Goal: Task Accomplishment & Management: Use online tool/utility

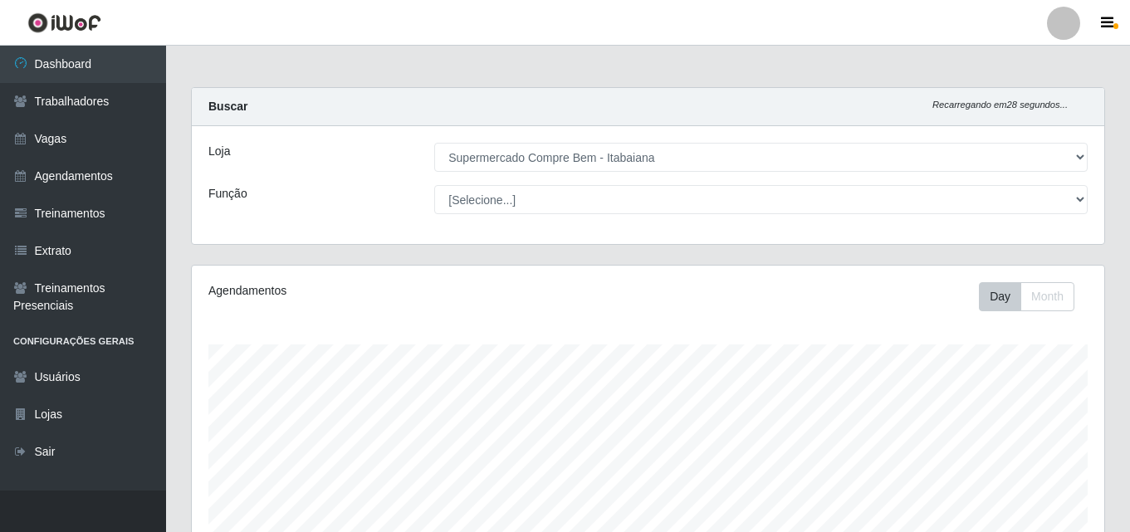
select select "264"
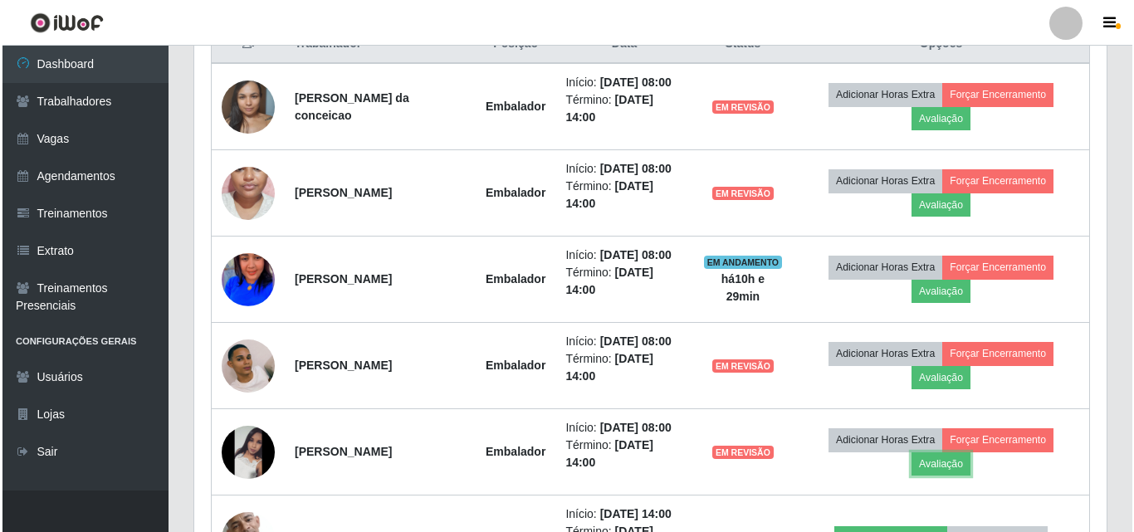
scroll to position [345, 912]
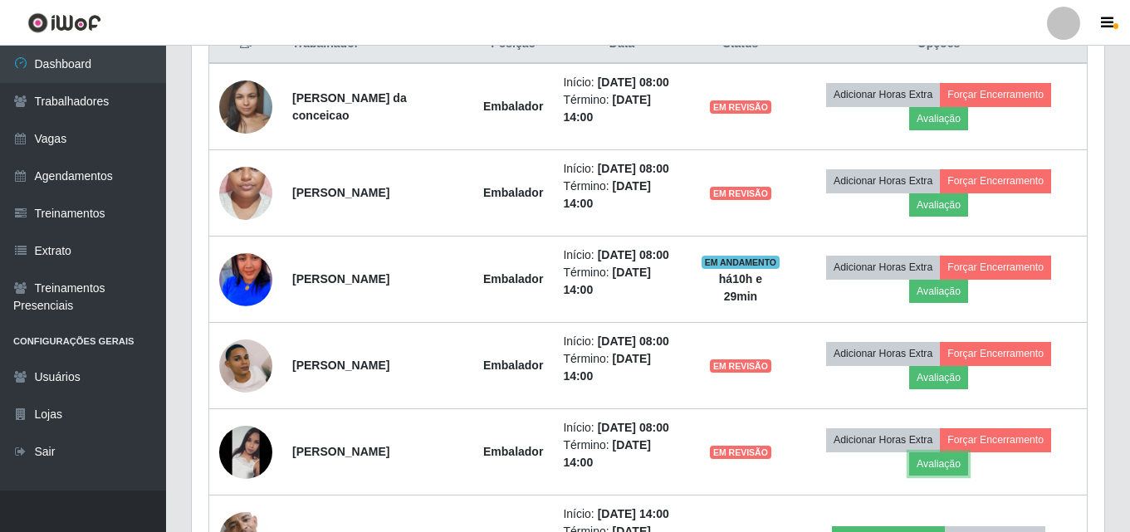
click at [948, 465] on button "Avaliação" at bounding box center [938, 463] width 59 height 23
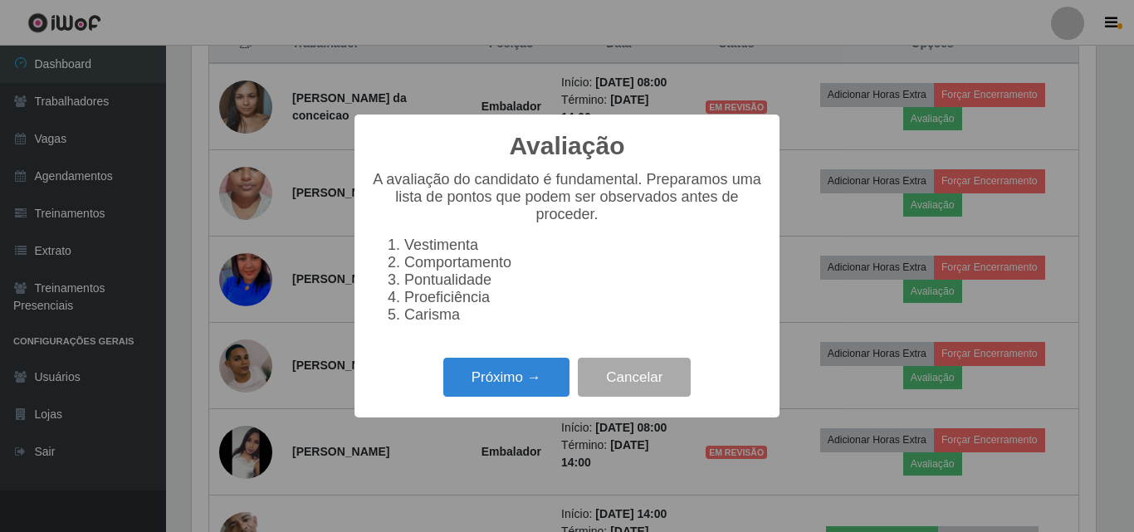
scroll to position [345, 904]
click at [518, 397] on button "Próximo →" at bounding box center [506, 377] width 126 height 39
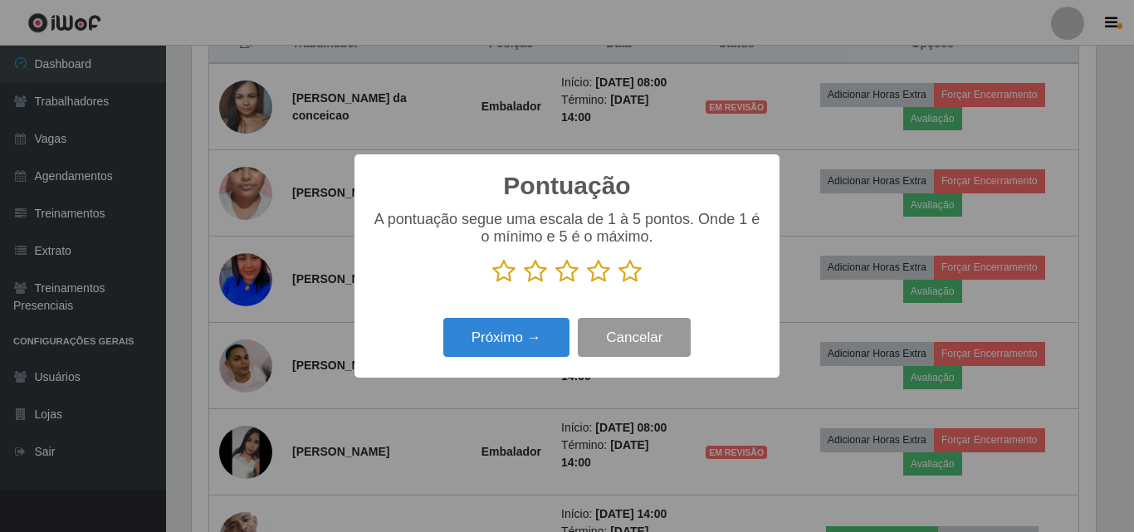
scroll to position [829920, 829361]
click at [608, 275] on p at bounding box center [567, 271] width 392 height 25
click at [622, 276] on icon at bounding box center [630, 271] width 23 height 25
click at [619, 284] on input "radio" at bounding box center [619, 284] width 0 height 0
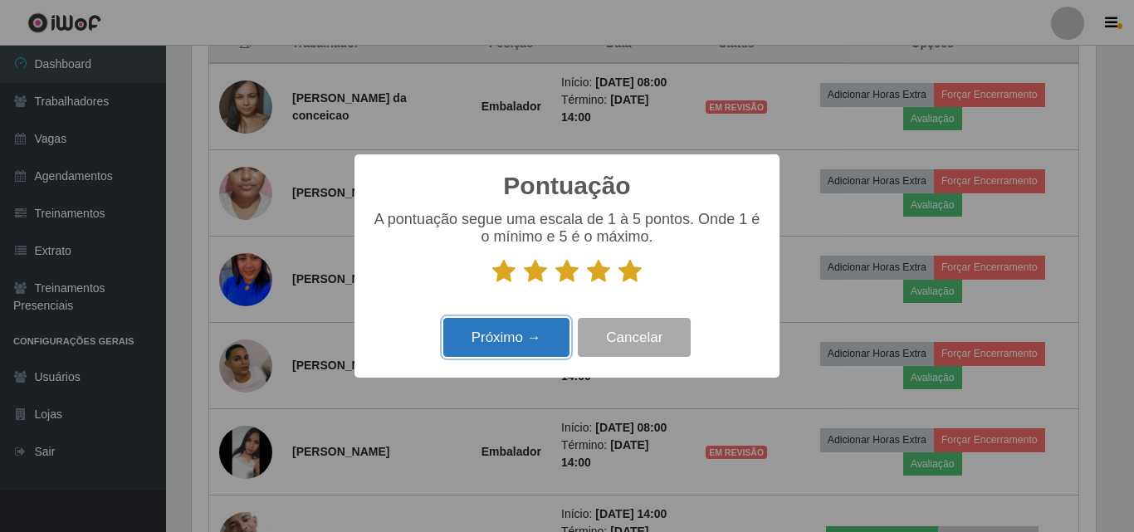
click at [519, 338] on button "Próximo →" at bounding box center [506, 337] width 126 height 39
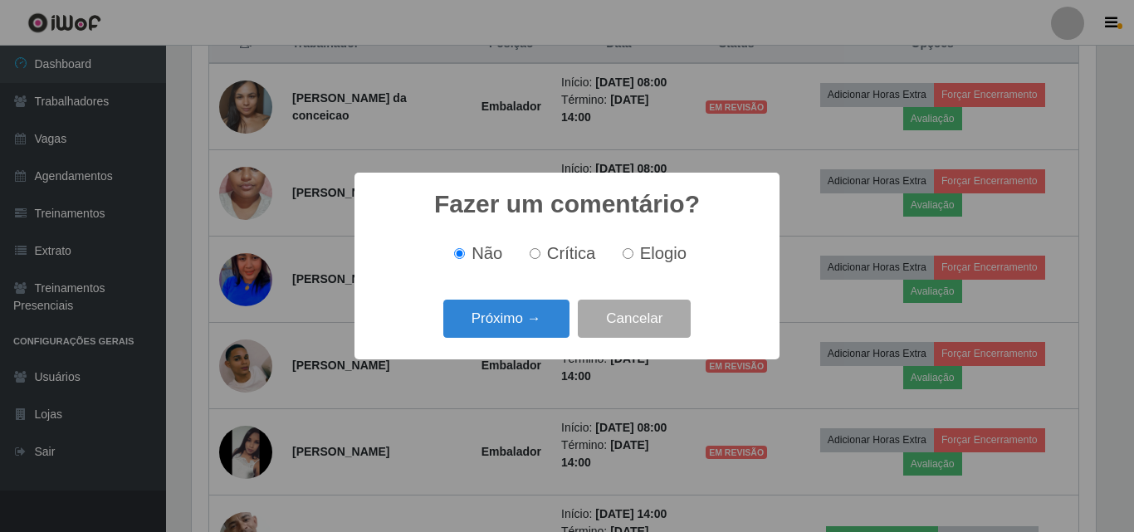
click at [519, 338] on button "Próximo →" at bounding box center [506, 319] width 126 height 39
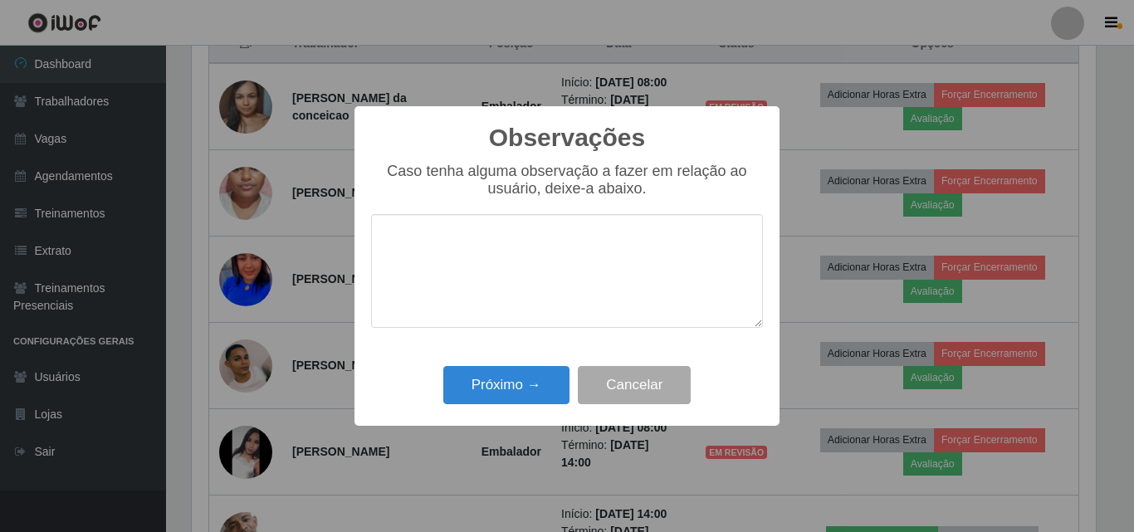
click at [516, 332] on div "Caso tenha alguma observação a fazer em relação ao usuário, deixe-a abaixo." at bounding box center [567, 254] width 392 height 182
click at [508, 398] on button "Próximo →" at bounding box center [506, 385] width 126 height 39
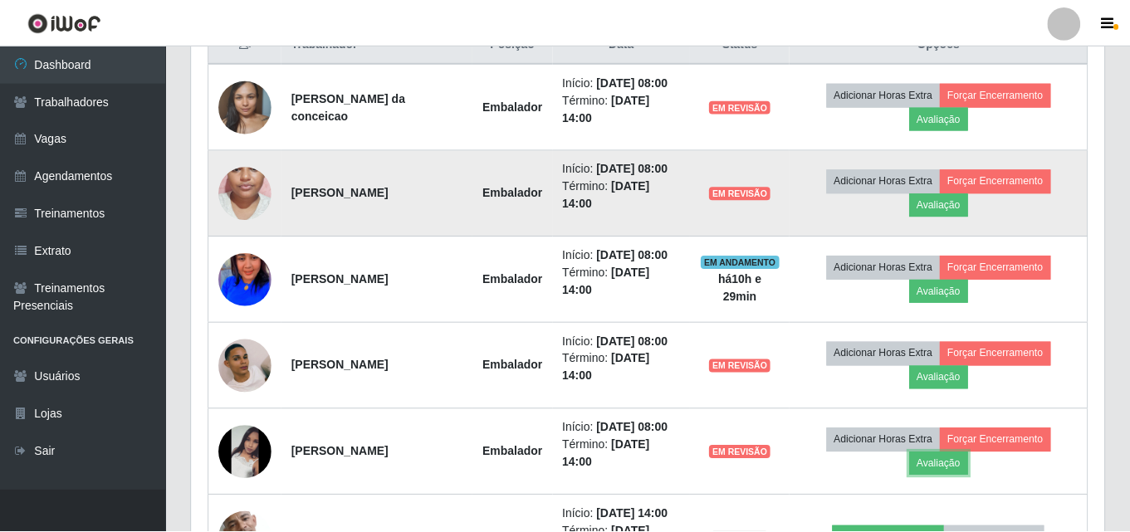
scroll to position [345, 912]
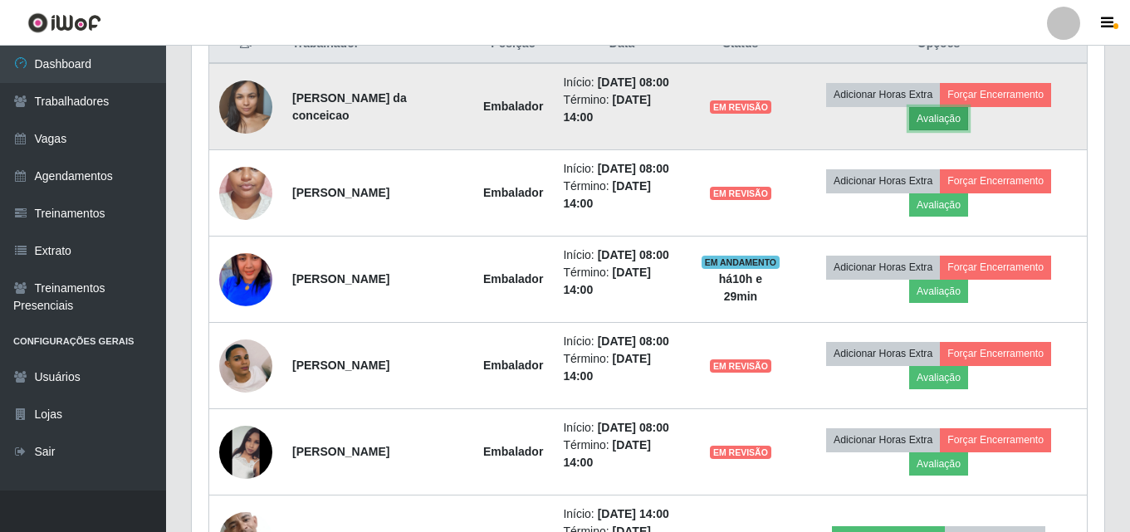
click at [931, 128] on button "Avaliação" at bounding box center [938, 118] width 59 height 23
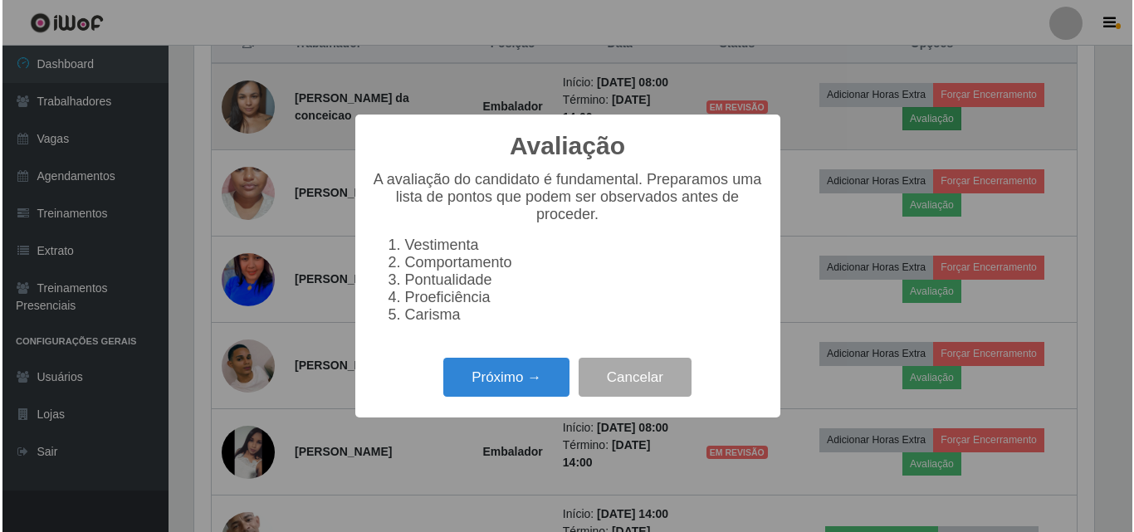
scroll to position [345, 904]
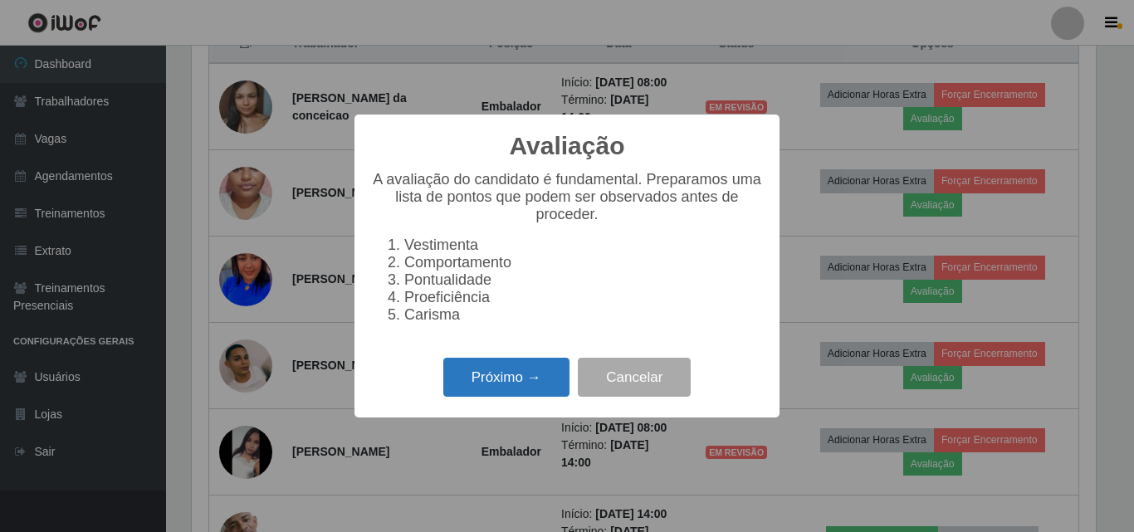
click at [501, 374] on button "Próximo →" at bounding box center [506, 377] width 126 height 39
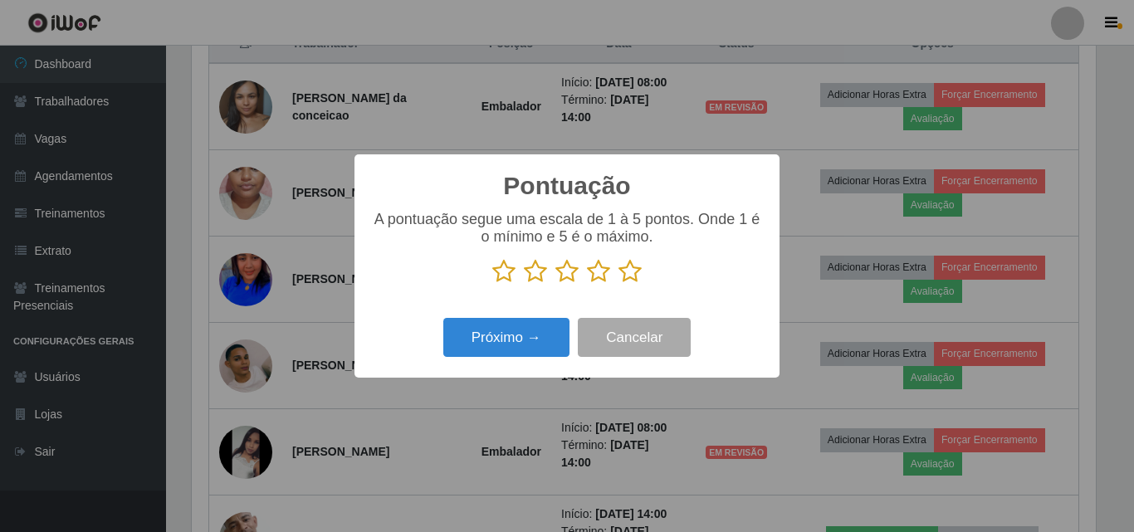
click at [541, 272] on icon at bounding box center [535, 271] width 23 height 25
click at [524, 284] on input "radio" at bounding box center [524, 284] width 0 height 0
click at [515, 345] on button "Próximo →" at bounding box center [506, 337] width 126 height 39
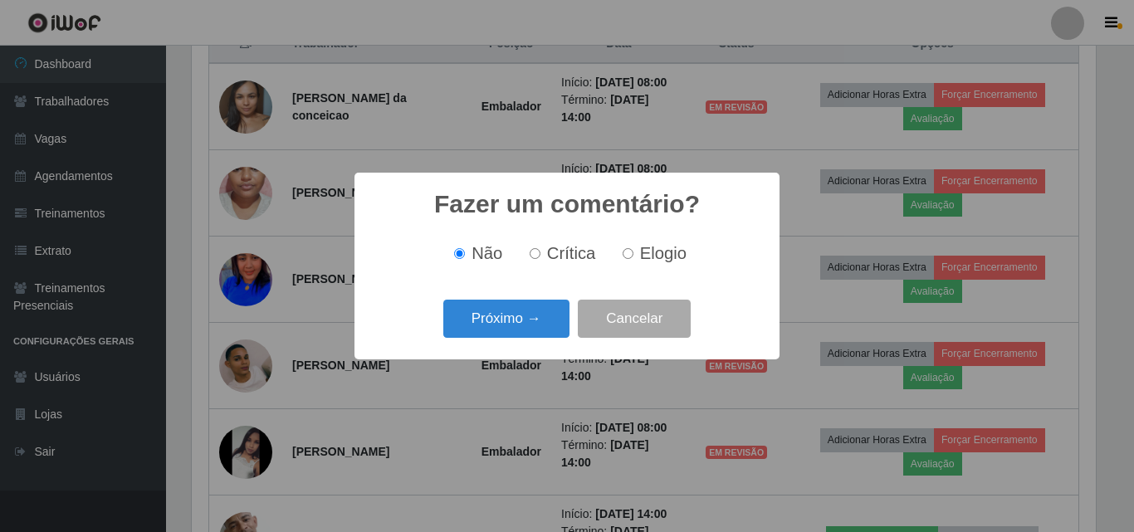
click at [516, 338] on div "Próximo → Cancelar" at bounding box center [567, 318] width 392 height 47
click at [495, 316] on button "Próximo →" at bounding box center [506, 319] width 126 height 39
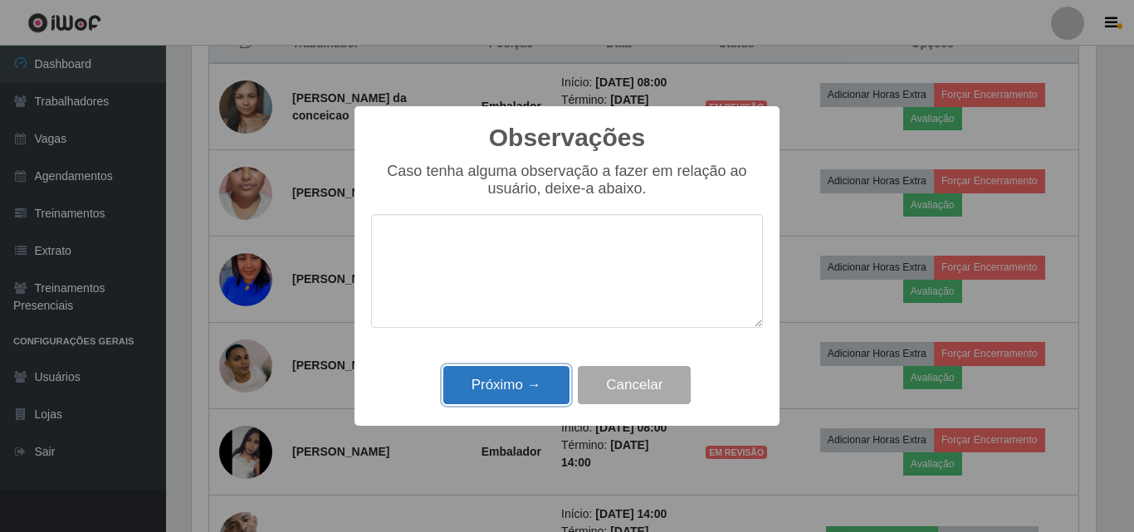
click at [513, 390] on button "Próximo →" at bounding box center [506, 385] width 126 height 39
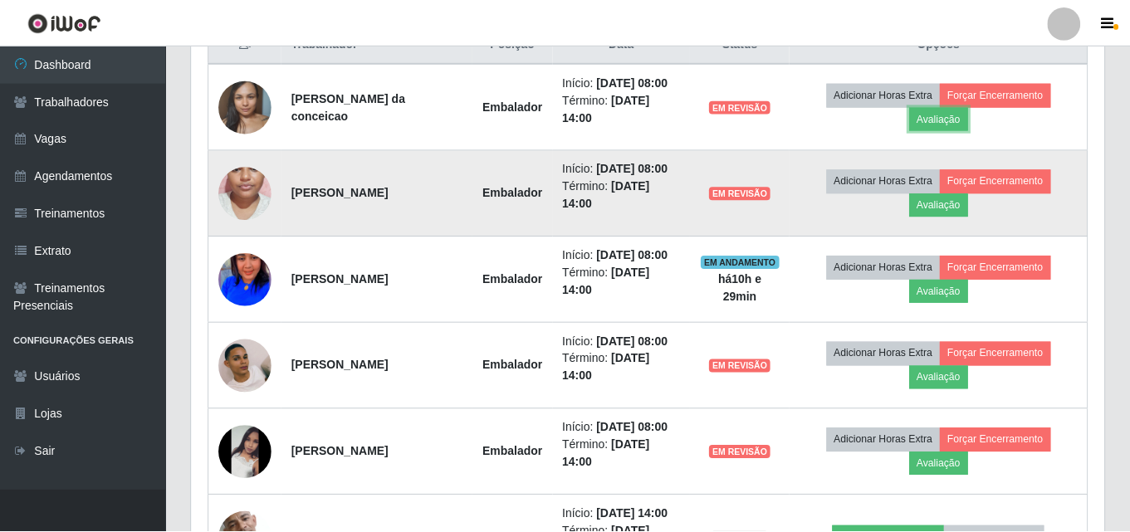
scroll to position [345, 912]
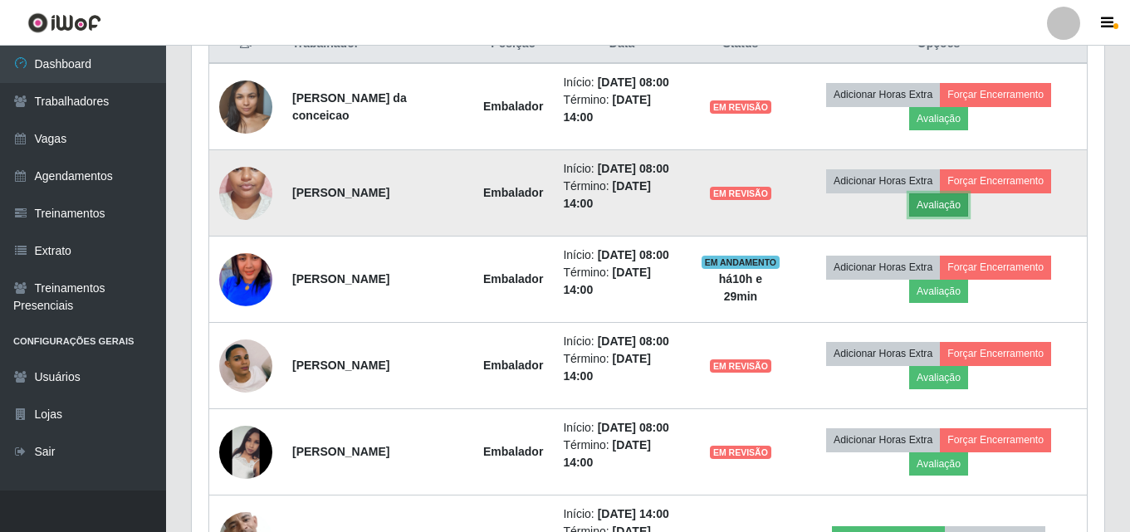
click at [958, 215] on button "Avaliação" at bounding box center [938, 204] width 59 height 23
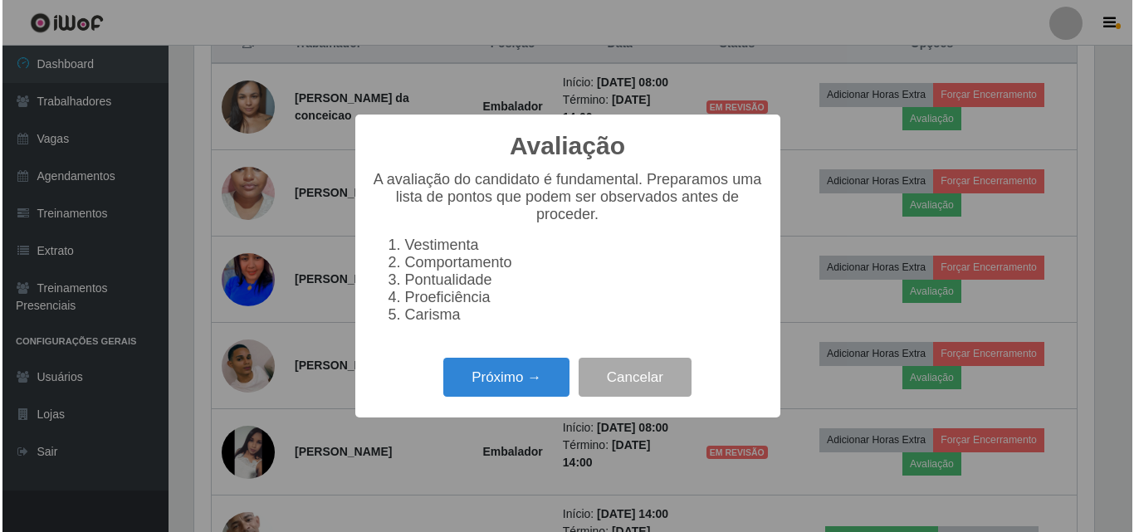
scroll to position [345, 904]
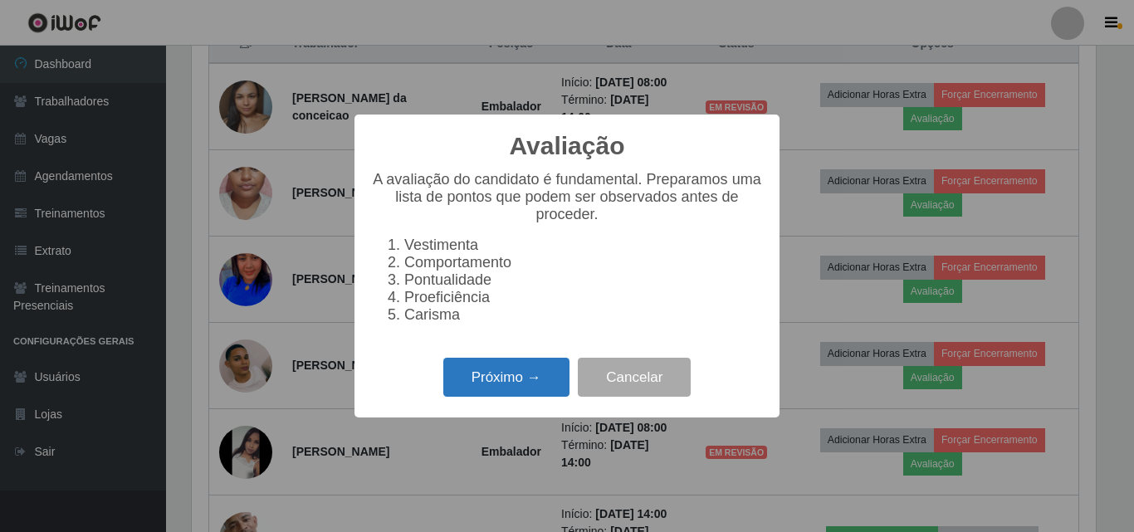
click at [521, 369] on button "Próximo →" at bounding box center [506, 377] width 126 height 39
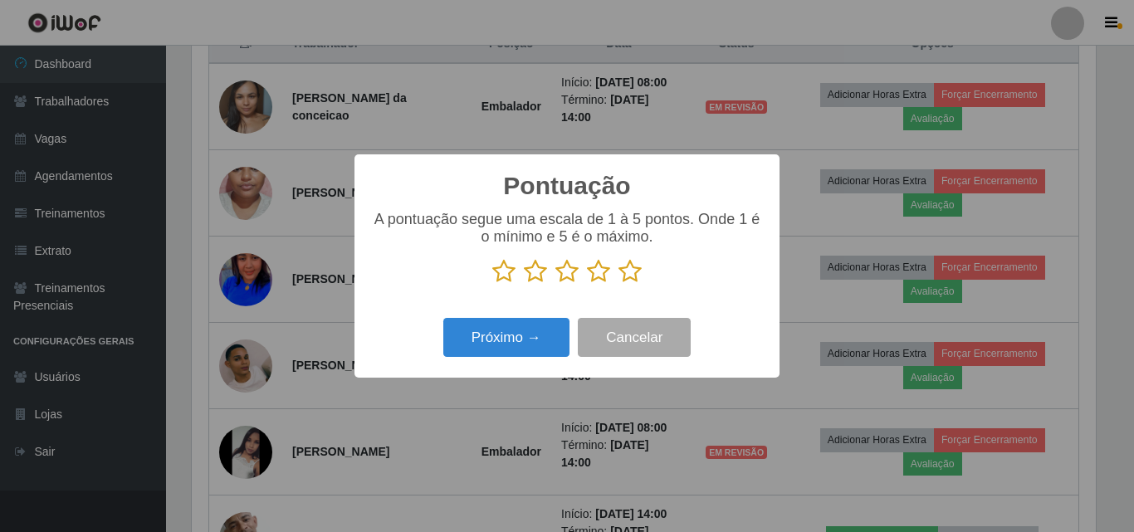
drag, startPoint x: 511, startPoint y: 280, endPoint x: 506, endPoint y: 312, distance: 32.8
click at [511, 286] on div "A pontuação segue uma escala de 1 à 5 pontos. Onde 1 é o mínimo e 5 é o máximo." at bounding box center [567, 254] width 392 height 86
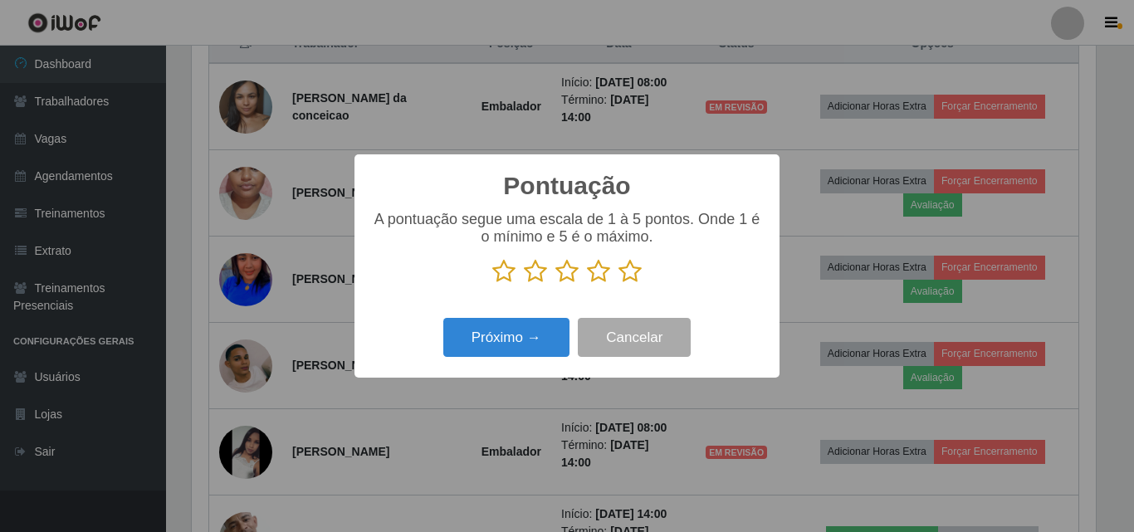
click at [504, 279] on icon at bounding box center [503, 271] width 23 height 25
click at [492, 284] on input "radio" at bounding box center [492, 284] width 0 height 0
click at [507, 349] on button "Próximo →" at bounding box center [506, 337] width 126 height 39
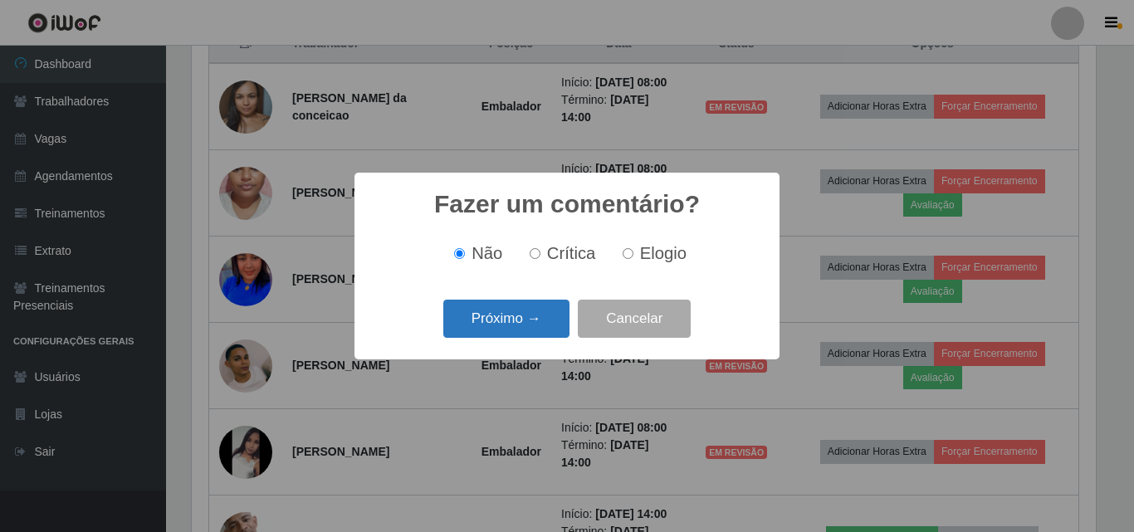
click at [515, 318] on button "Próximo →" at bounding box center [506, 319] width 126 height 39
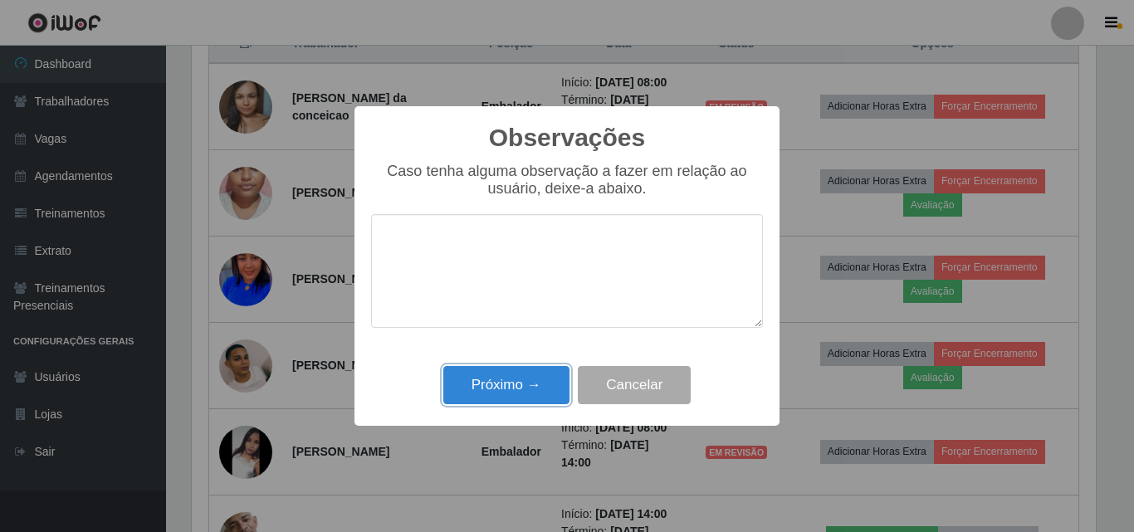
drag, startPoint x: 533, startPoint y: 392, endPoint x: 719, endPoint y: 375, distance: 186.7
click at [533, 393] on button "Próximo →" at bounding box center [506, 385] width 126 height 39
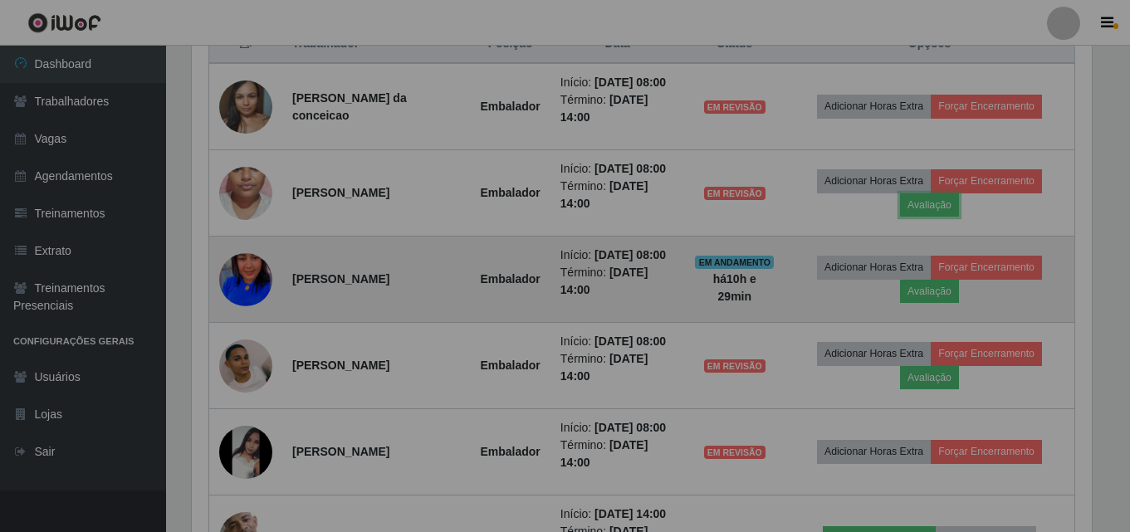
scroll to position [345, 912]
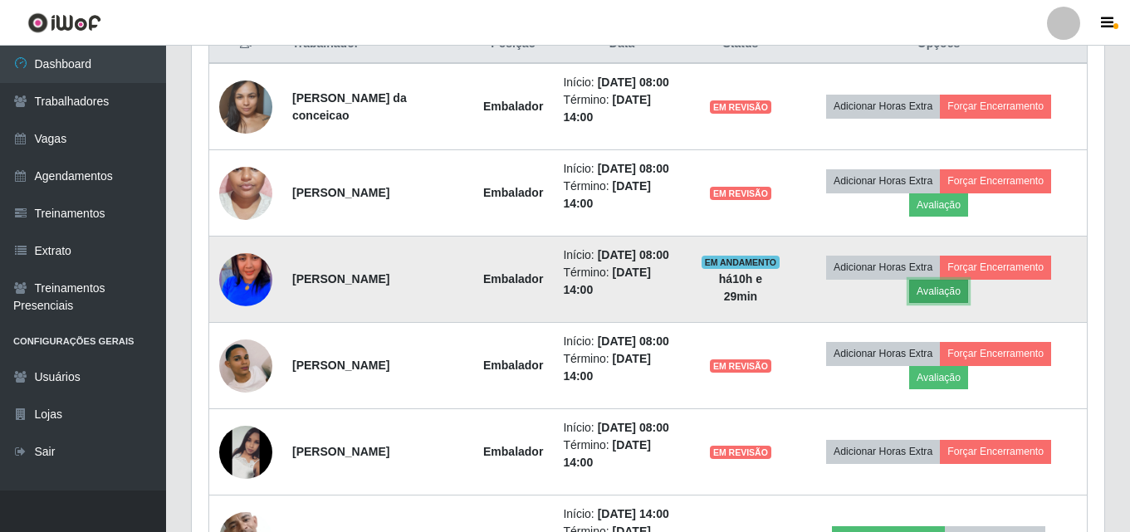
click at [968, 296] on button "Avaliação" at bounding box center [938, 291] width 59 height 23
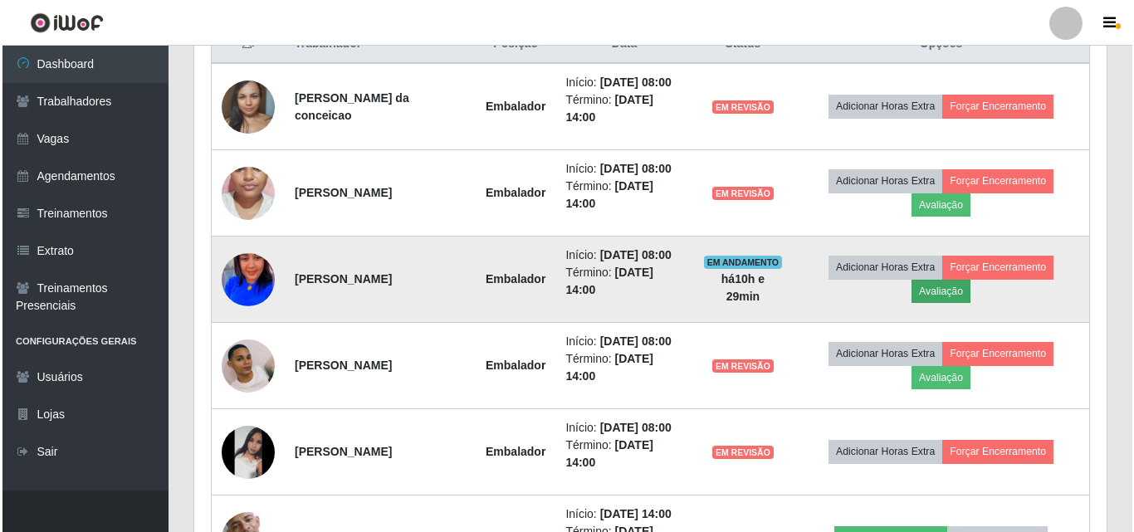
scroll to position [345, 904]
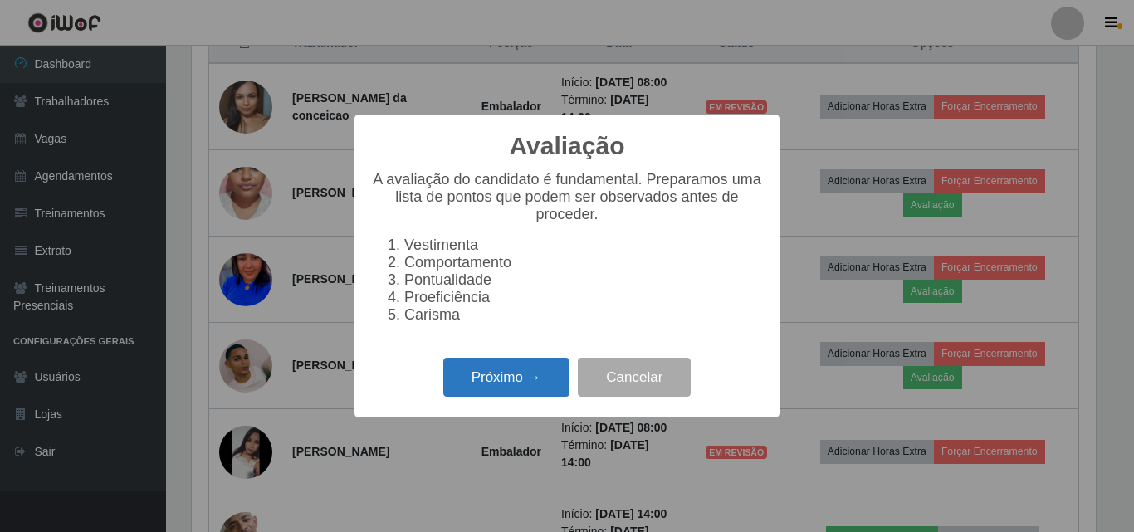
click at [556, 378] on button "Próximo →" at bounding box center [506, 377] width 126 height 39
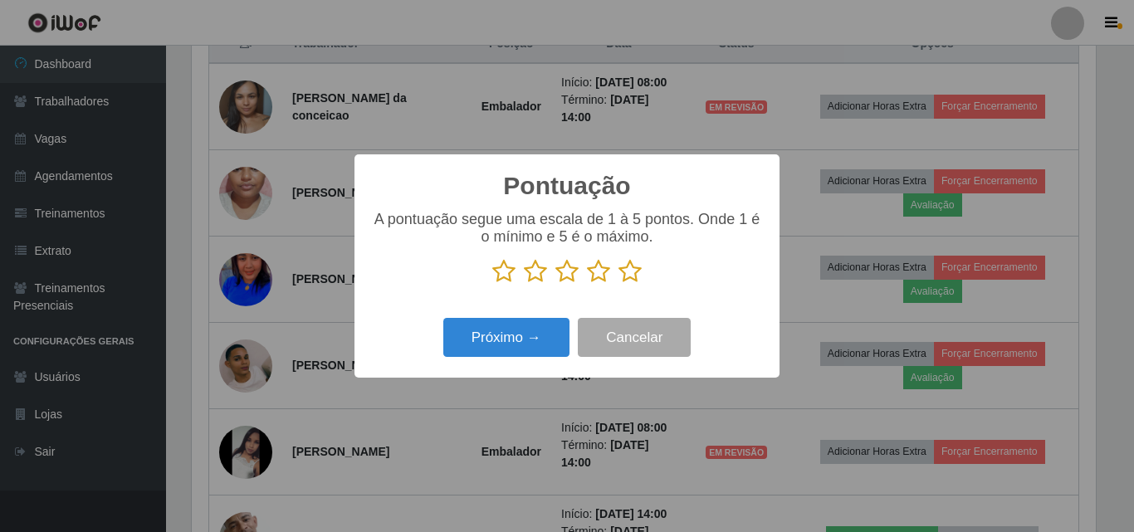
scroll to position [829920, 829361]
drag, startPoint x: 571, startPoint y: 269, endPoint x: 555, endPoint y: 309, distance: 42.9
click at [572, 273] on icon at bounding box center [566, 271] width 23 height 25
click at [555, 284] on input "radio" at bounding box center [555, 284] width 0 height 0
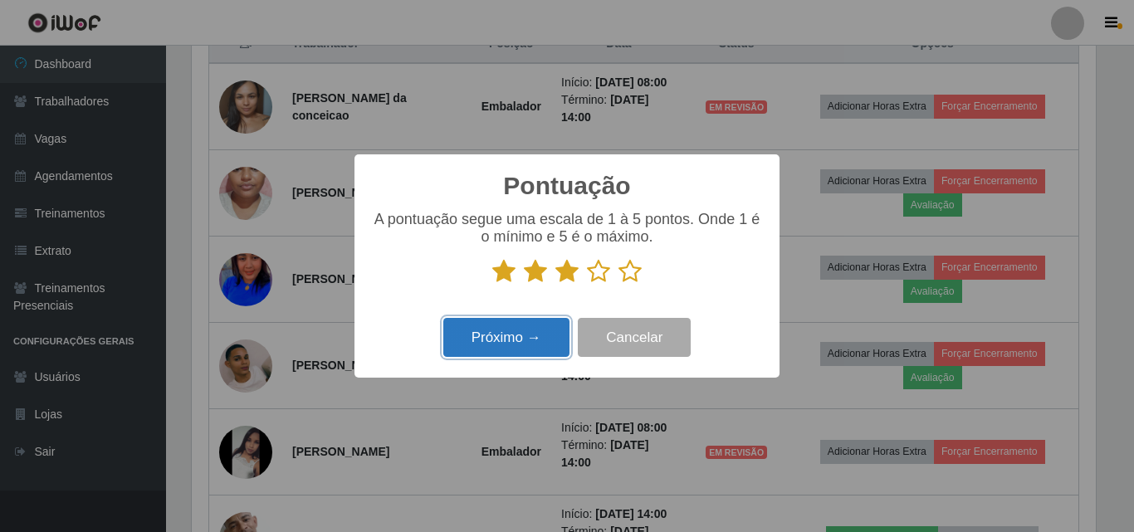
click at [549, 327] on button "Próximo →" at bounding box center [506, 337] width 126 height 39
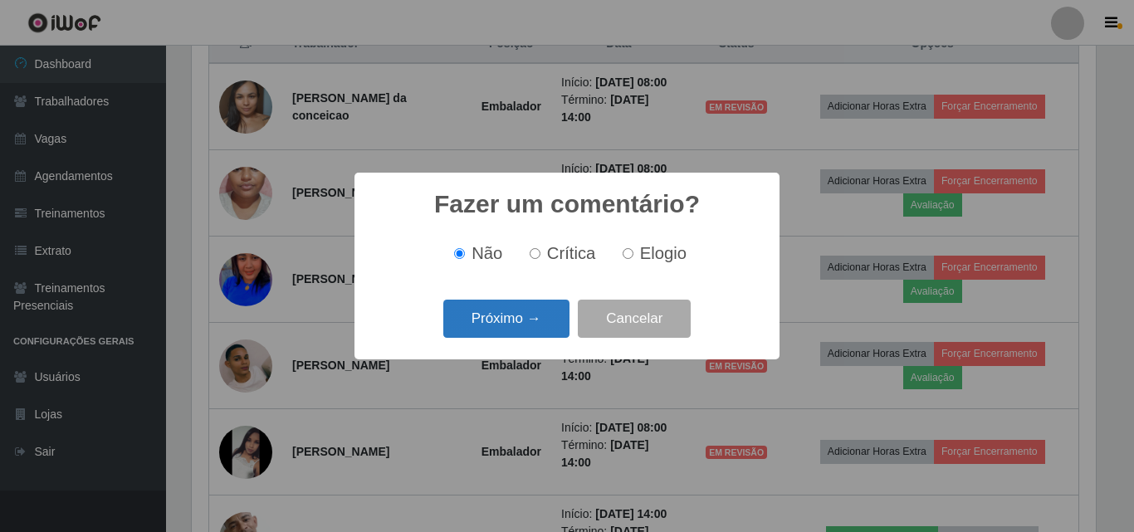
click at [534, 320] on button "Próximo →" at bounding box center [506, 319] width 126 height 39
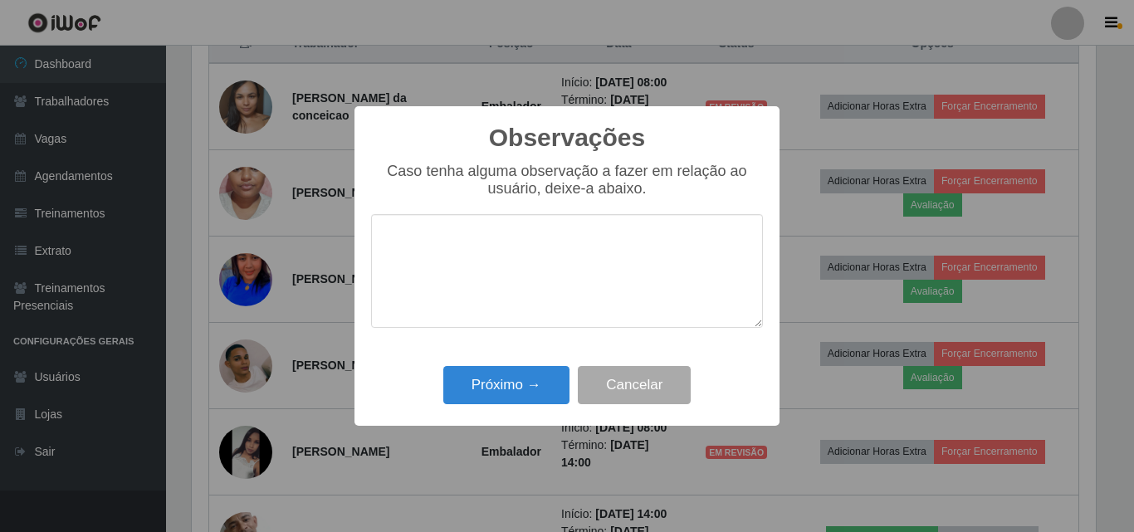
click at [519, 360] on div "Observações × Caso tenha alguma observação a fazer em relação ao usuário, deixe…" at bounding box center [567, 266] width 425 height 320
drag, startPoint x: 519, startPoint y: 374, endPoint x: 854, endPoint y: 386, distance: 334.8
click at [534, 383] on button "Próximo →" at bounding box center [506, 385] width 126 height 39
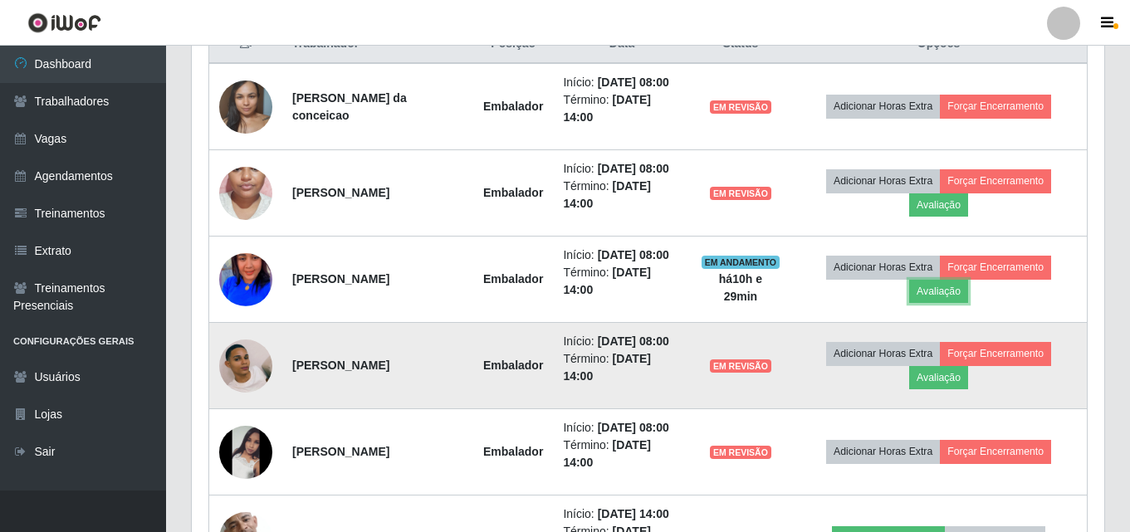
scroll to position [345, 912]
click at [927, 376] on button "Avaliação" at bounding box center [938, 377] width 59 height 23
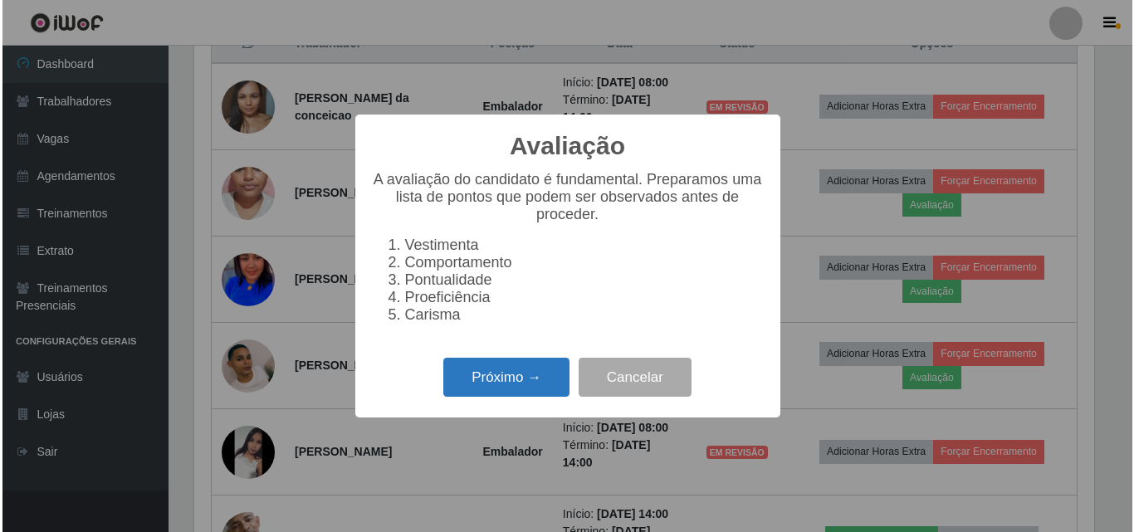
scroll to position [345, 904]
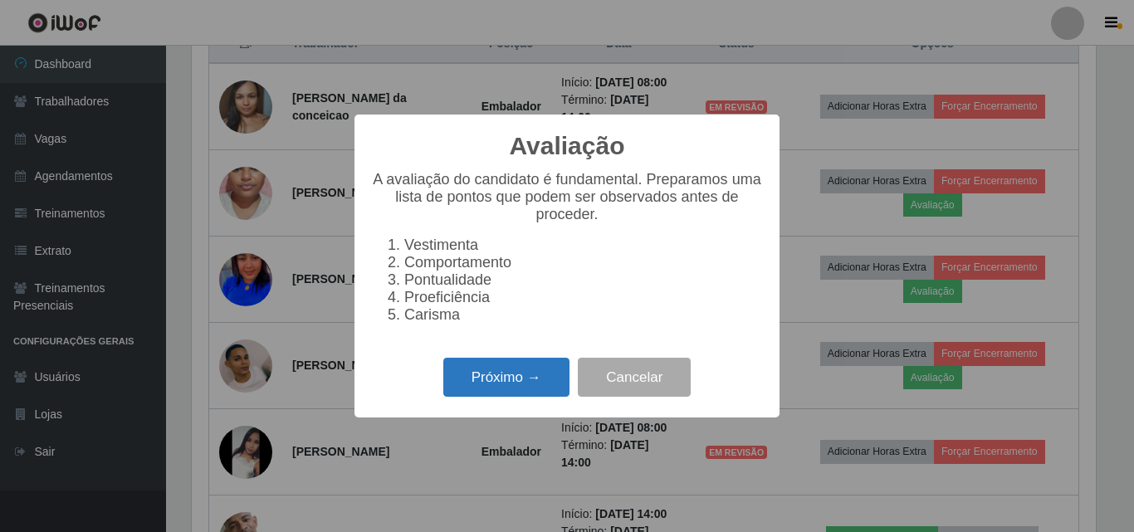
click at [538, 377] on button "Próximo →" at bounding box center [506, 377] width 126 height 39
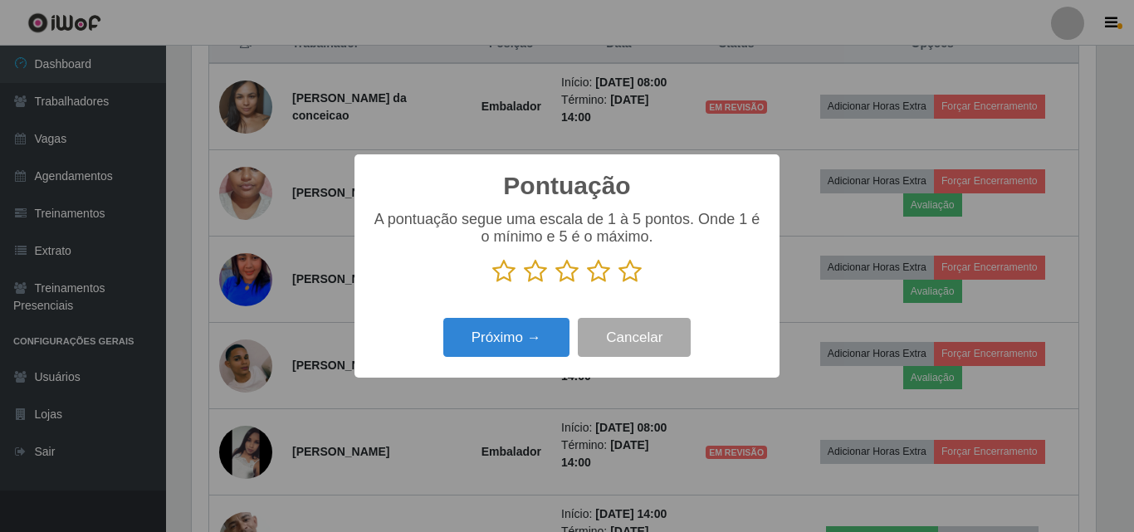
drag, startPoint x: 606, startPoint y: 276, endPoint x: 601, endPoint y: 284, distance: 9.7
click at [603, 280] on icon at bounding box center [598, 271] width 23 height 25
click at [587, 284] on input "radio" at bounding box center [587, 284] width 0 height 0
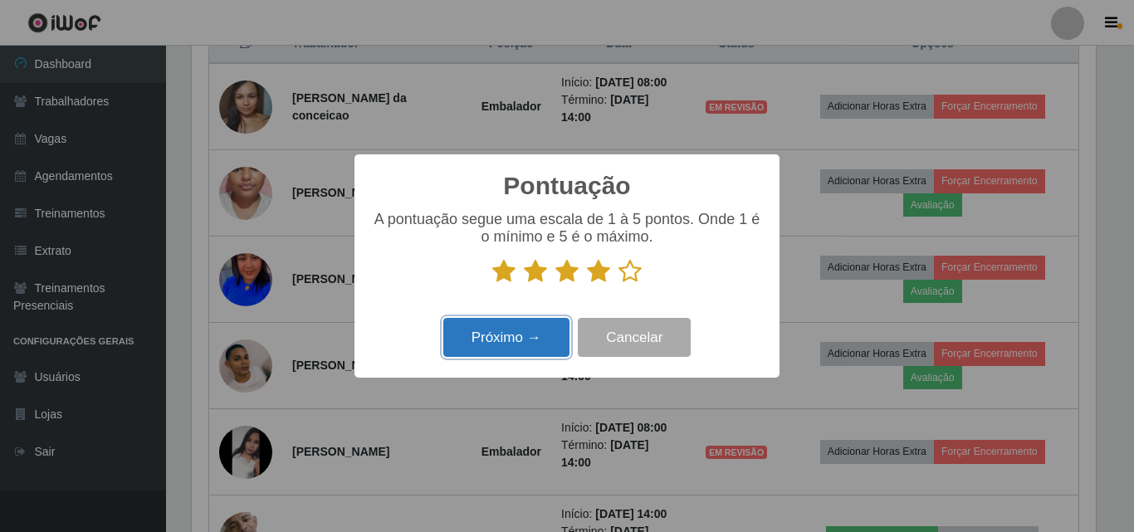
click at [529, 352] on button "Próximo →" at bounding box center [506, 337] width 126 height 39
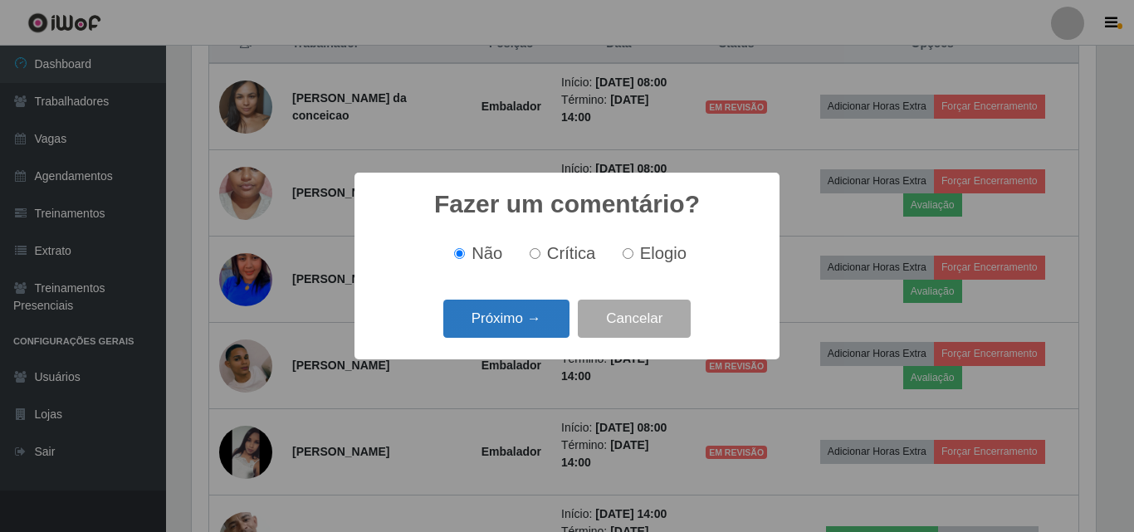
click at [502, 326] on button "Próximo →" at bounding box center [506, 319] width 126 height 39
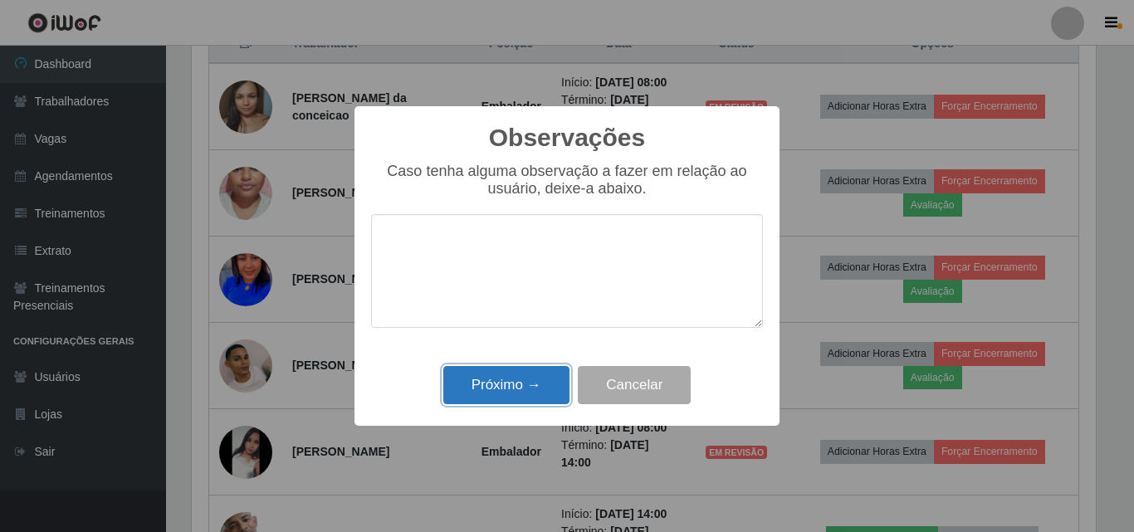
click at [501, 383] on button "Próximo →" at bounding box center [506, 385] width 126 height 39
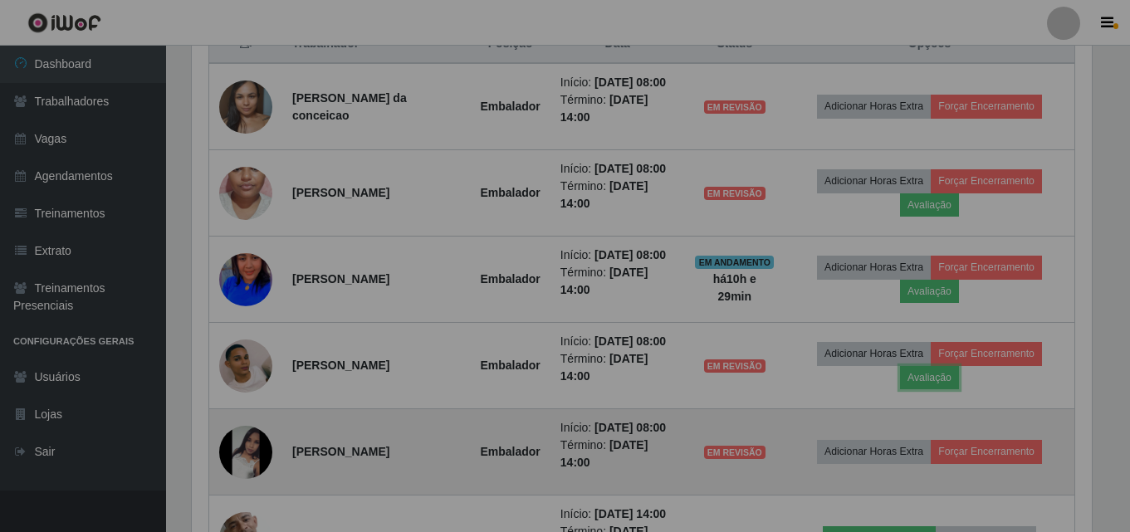
scroll to position [345, 912]
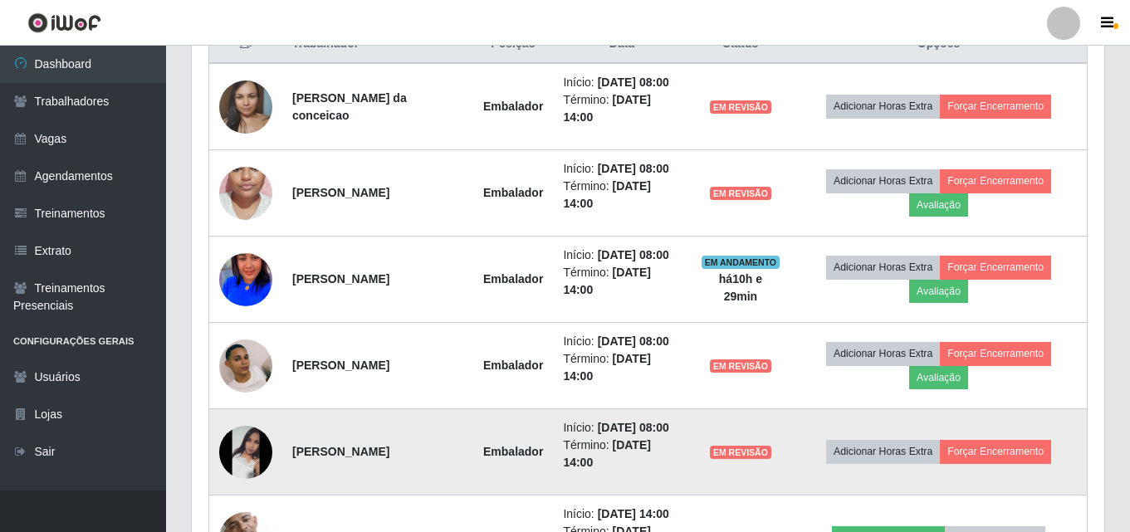
click at [1000, 438] on td "Adicionar Horas Extra Forçar Encerramento" at bounding box center [938, 452] width 296 height 86
click at [1005, 453] on button "Forçar Encerramento" at bounding box center [995, 451] width 111 height 23
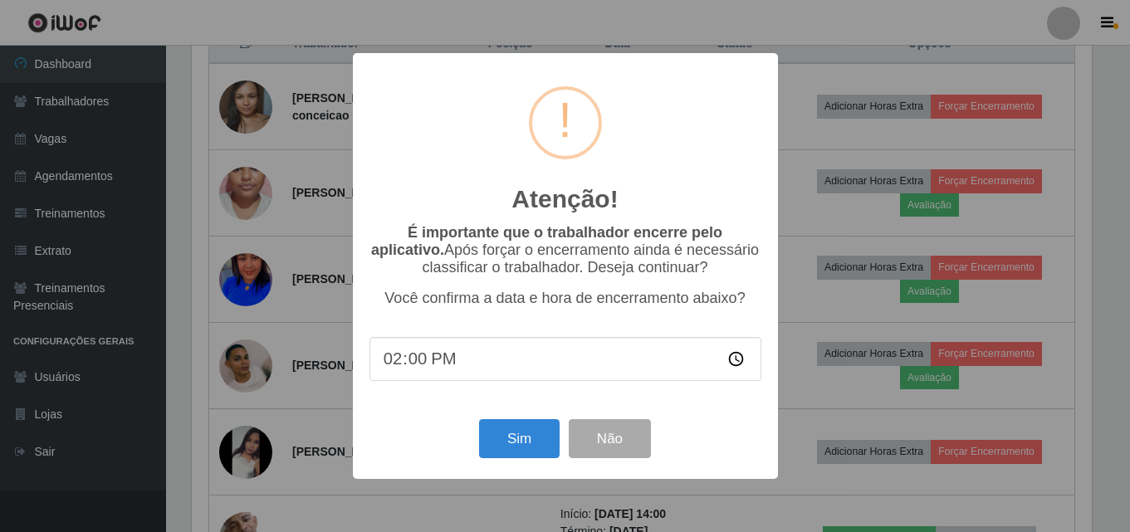
scroll to position [345, 904]
click at [531, 430] on button "Sim" at bounding box center [521, 438] width 81 height 39
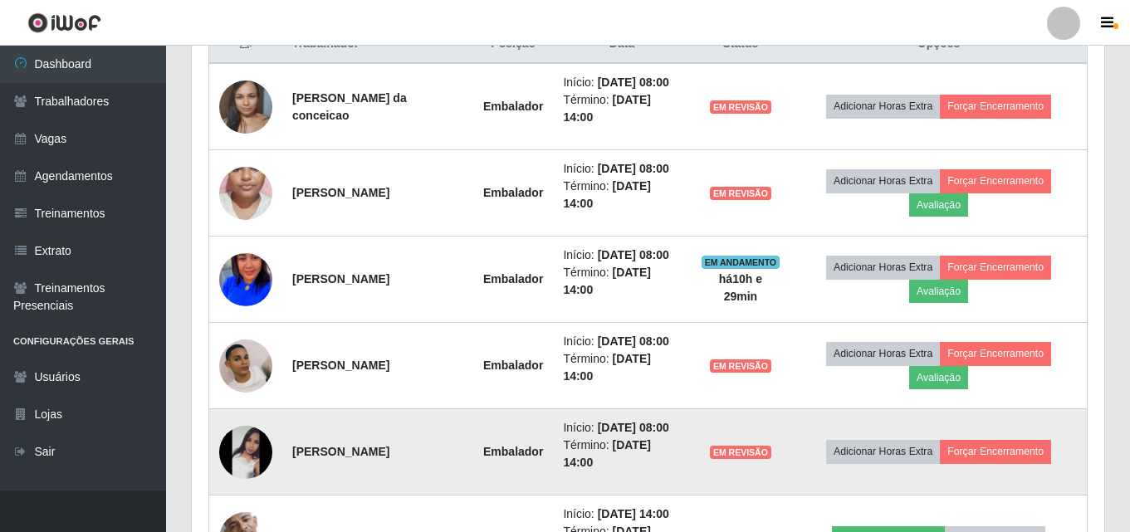
scroll to position [0, 0]
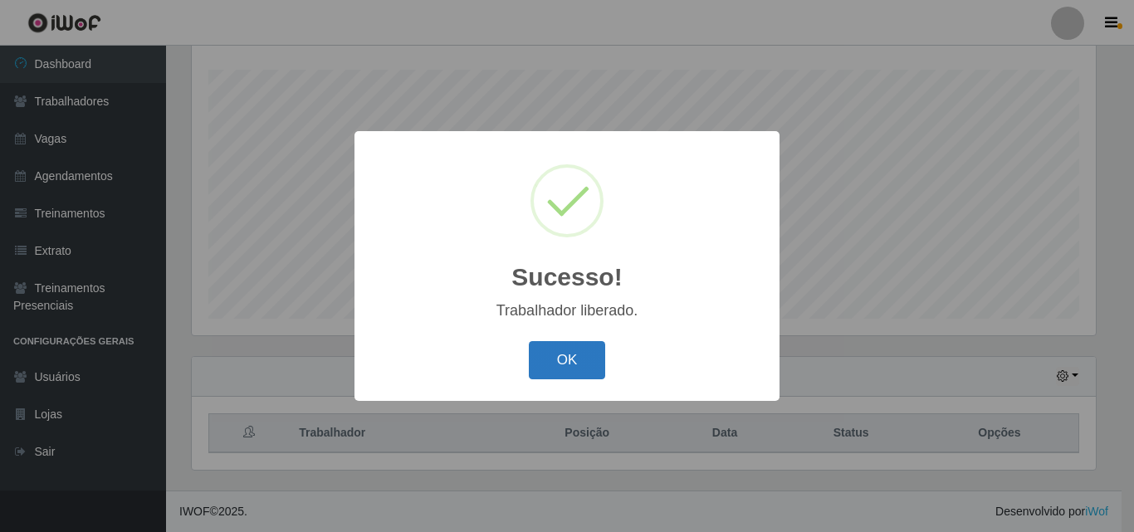
click at [549, 376] on button "OK" at bounding box center [567, 360] width 77 height 39
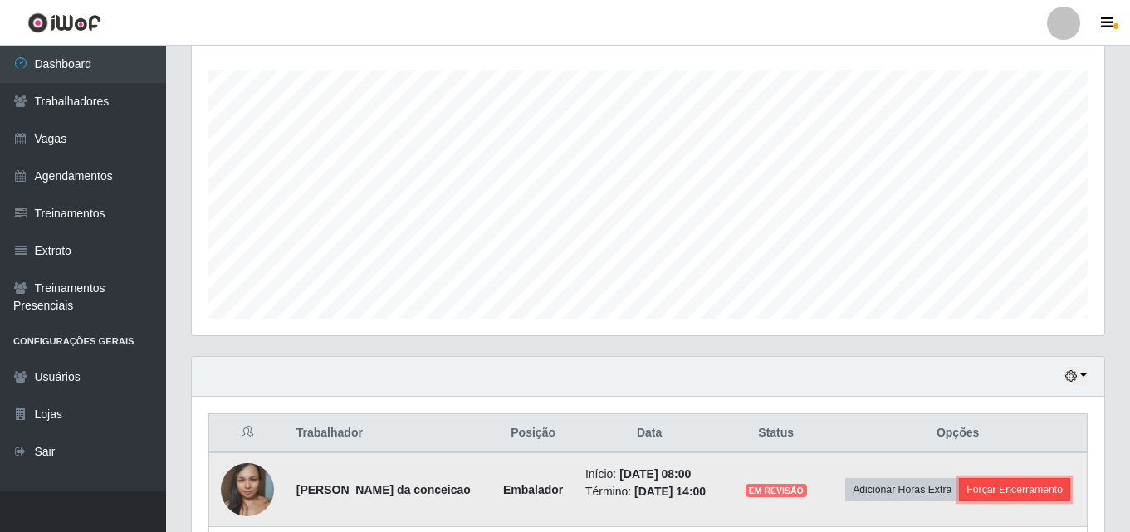
click at [1000, 486] on button "Forçar Encerramento" at bounding box center [1014, 489] width 111 height 23
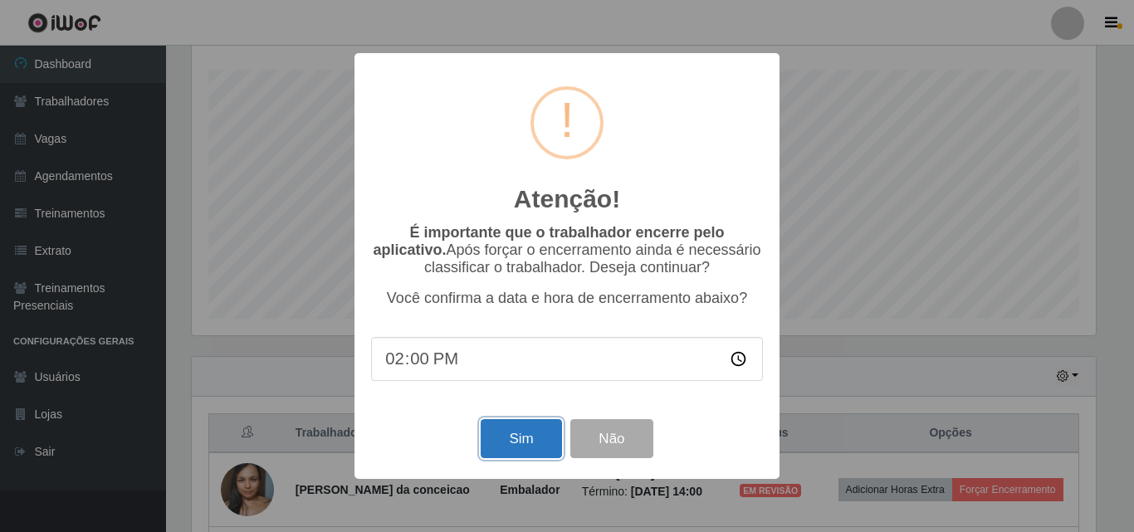
click at [511, 439] on button "Sim" at bounding box center [521, 438] width 81 height 39
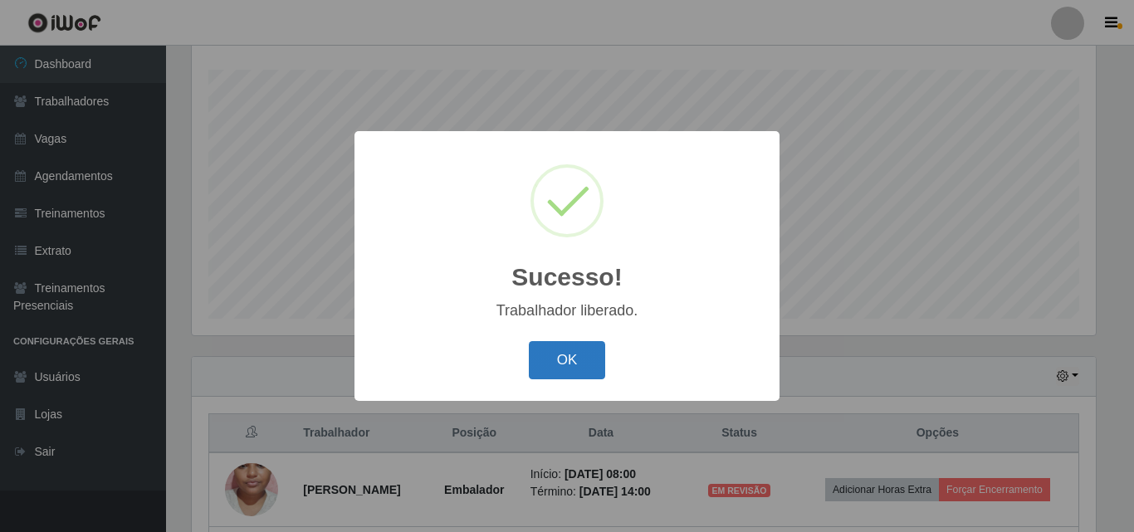
click at [567, 359] on button "OK" at bounding box center [567, 360] width 77 height 39
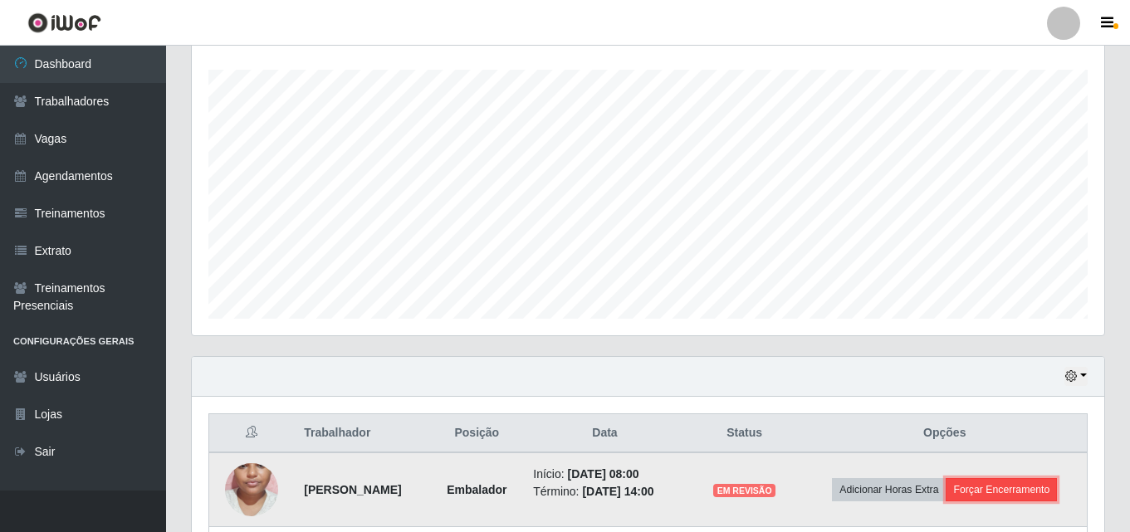
click at [981, 495] on button "Forçar Encerramento" at bounding box center [1001, 489] width 111 height 23
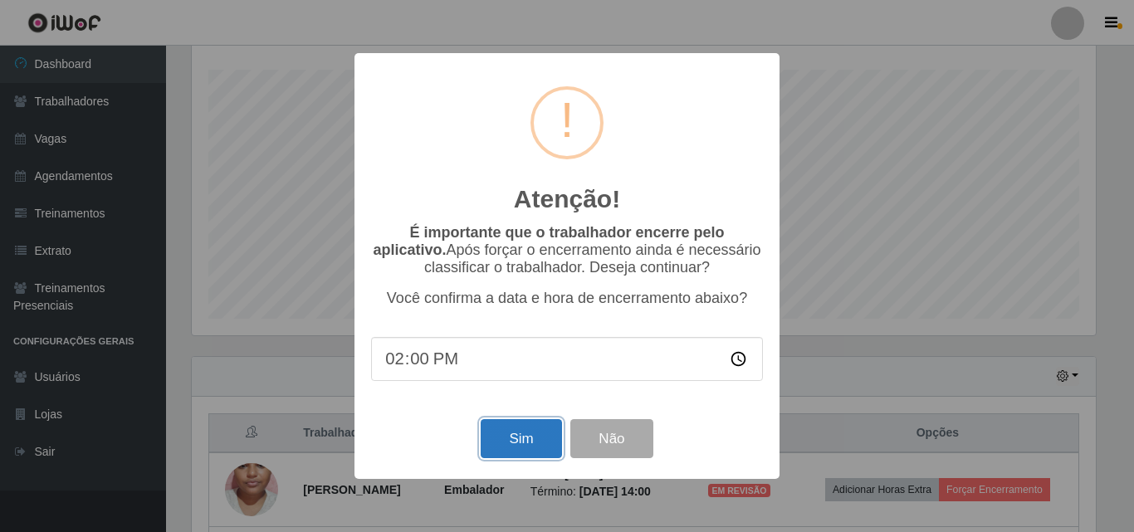
click at [514, 455] on button "Sim" at bounding box center [521, 438] width 81 height 39
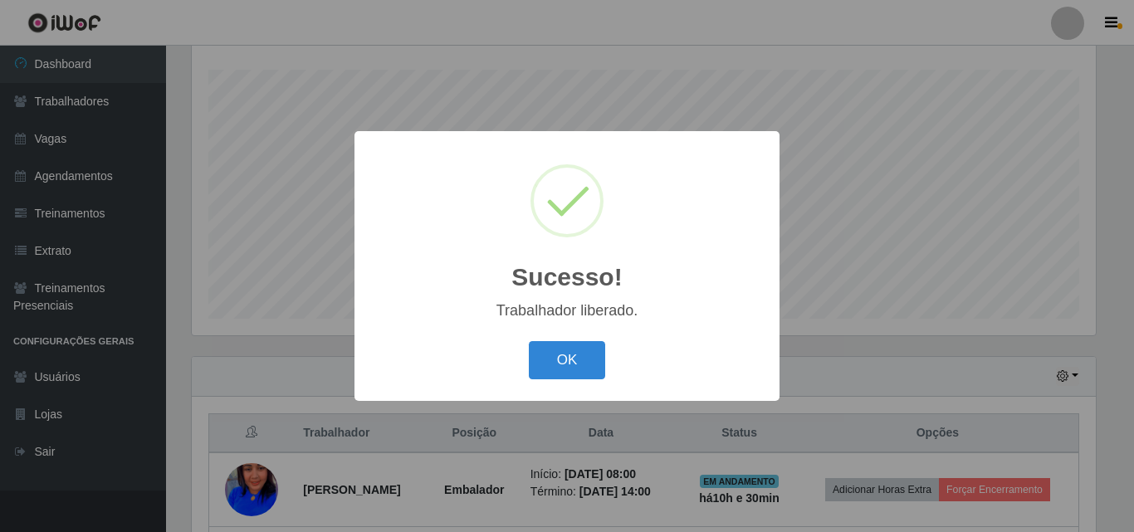
drag, startPoint x: 564, startPoint y: 355, endPoint x: 613, endPoint y: 394, distance: 63.1
click at [564, 354] on button "OK" at bounding box center [567, 360] width 77 height 39
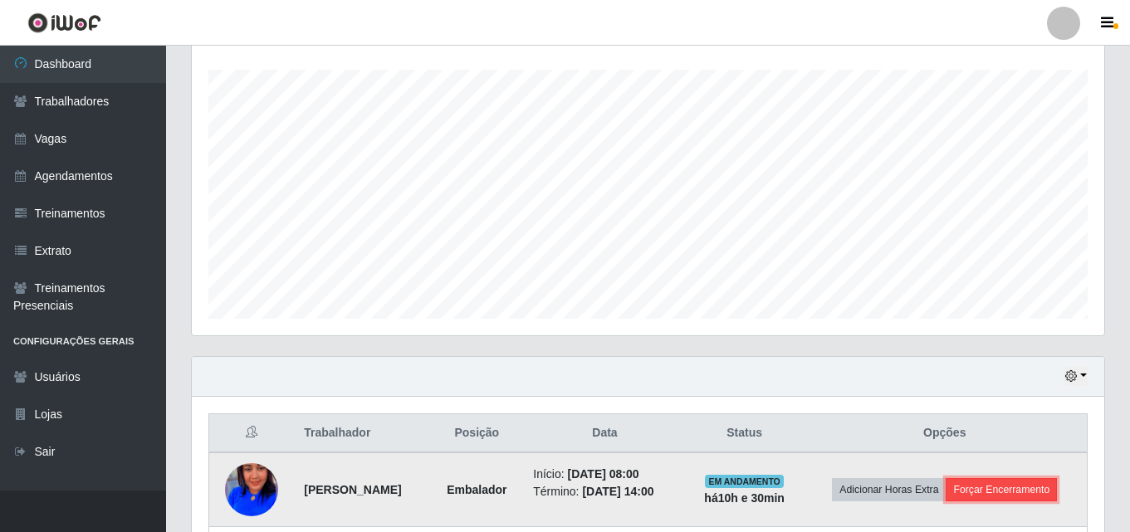
click at [1020, 498] on button "Forçar Encerramento" at bounding box center [1001, 489] width 111 height 23
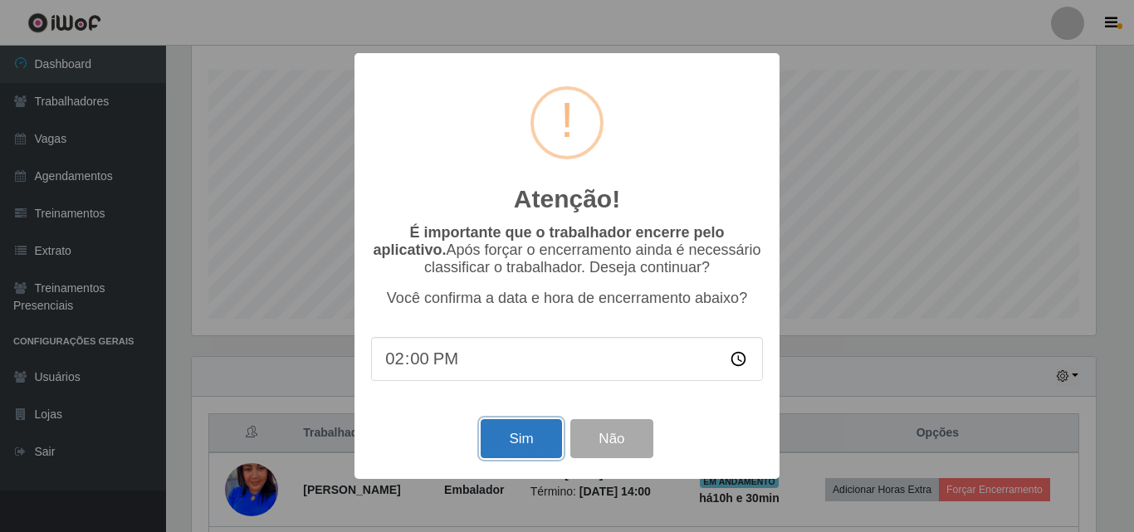
click at [552, 449] on button "Sim" at bounding box center [521, 438] width 81 height 39
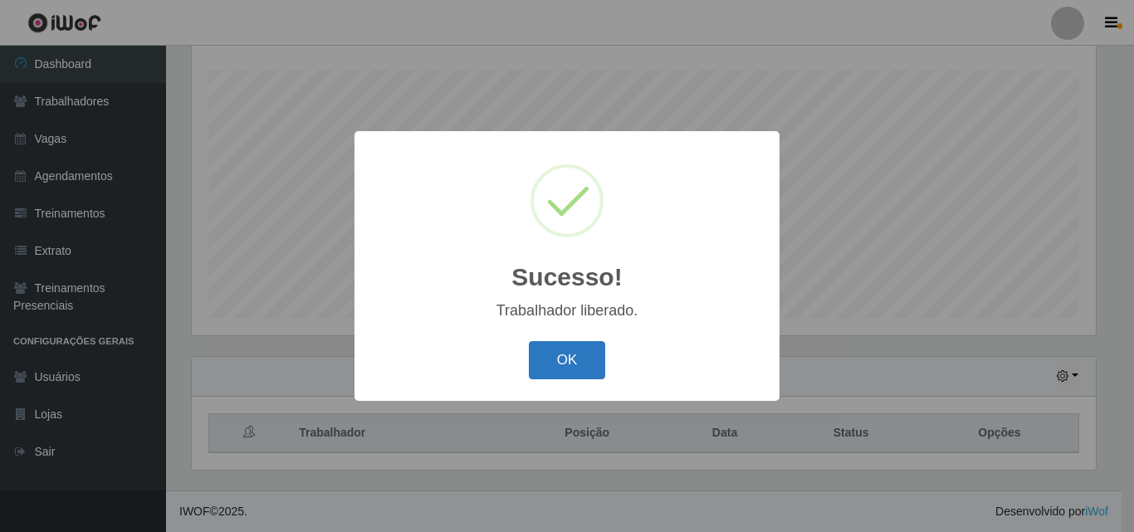
click at [546, 363] on button "OK" at bounding box center [567, 360] width 77 height 39
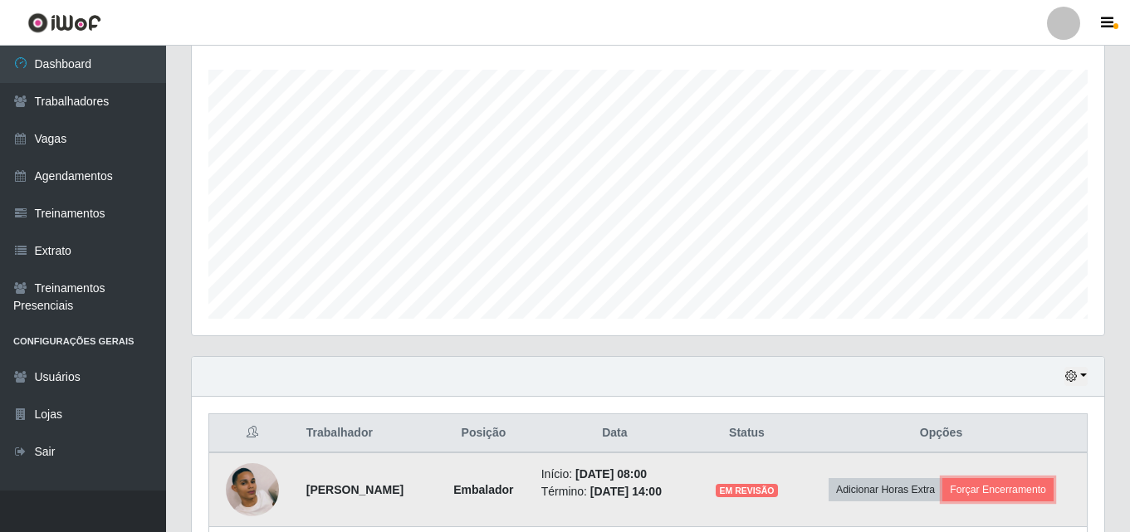
click at [1014, 477] on td "Adicionar Horas Extra Forçar Encerramento" at bounding box center [941, 489] width 292 height 75
drag, startPoint x: 1005, startPoint y: 476, endPoint x: 1000, endPoint y: 485, distance: 10.0
click at [1004, 477] on td "Adicionar Horas Extra Forçar Encerramento" at bounding box center [941, 489] width 292 height 75
click at [1000, 485] on button "Forçar Encerramento" at bounding box center [997, 489] width 111 height 23
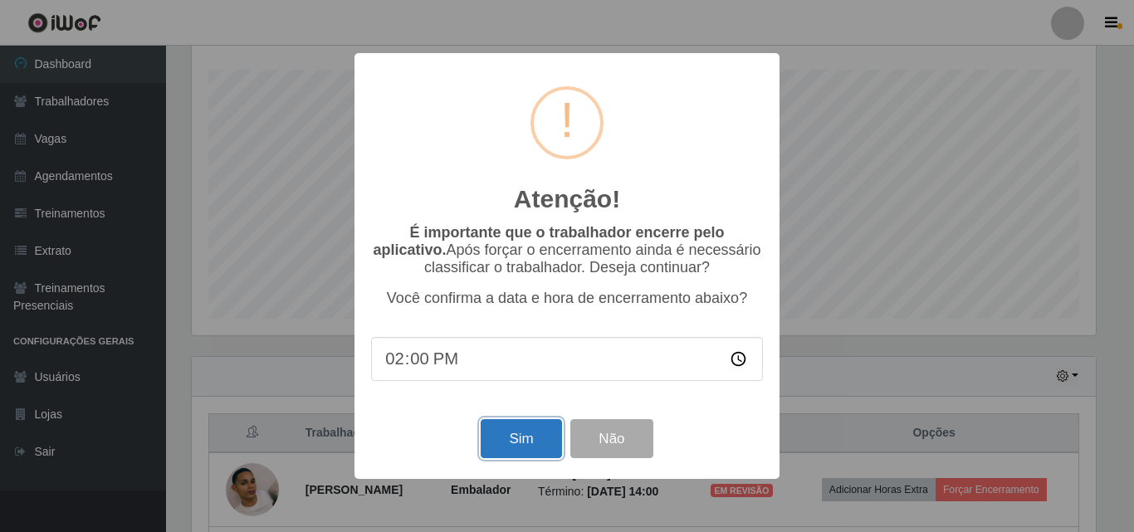
click at [531, 430] on button "Sim" at bounding box center [521, 438] width 81 height 39
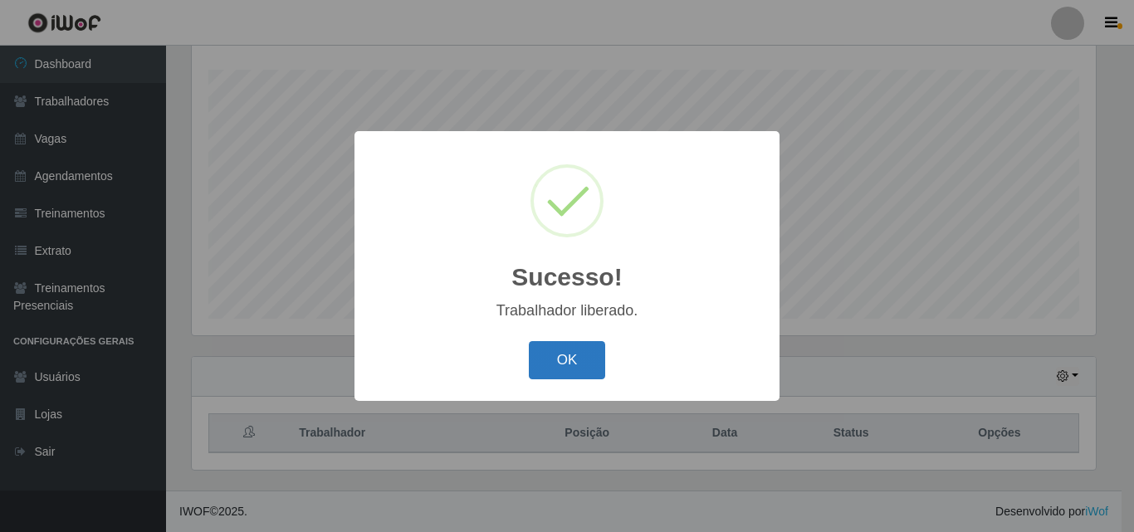
click at [529, 363] on button "OK" at bounding box center [567, 360] width 77 height 39
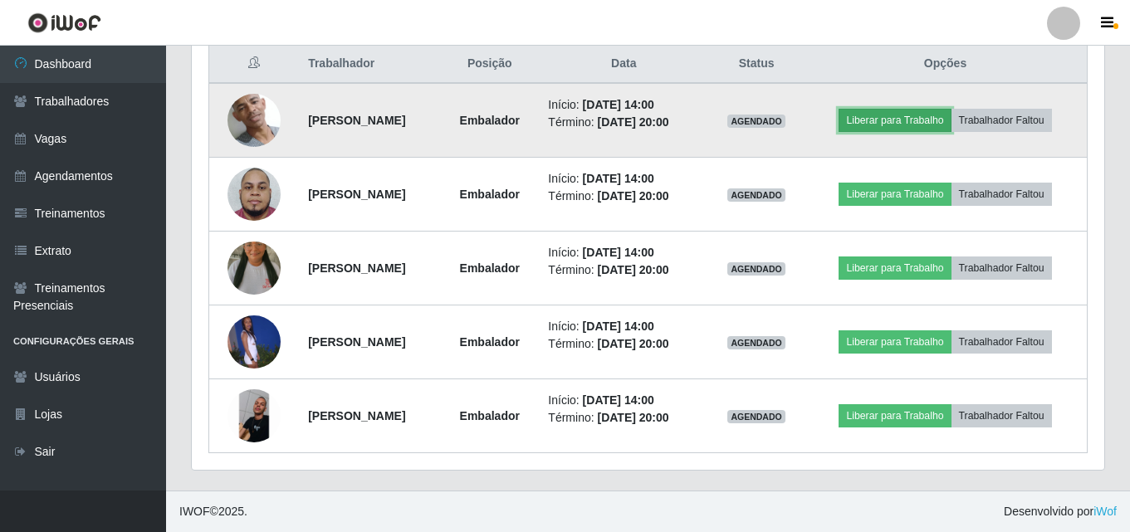
click at [933, 117] on button "Liberar para Trabalho" at bounding box center [895, 120] width 112 height 23
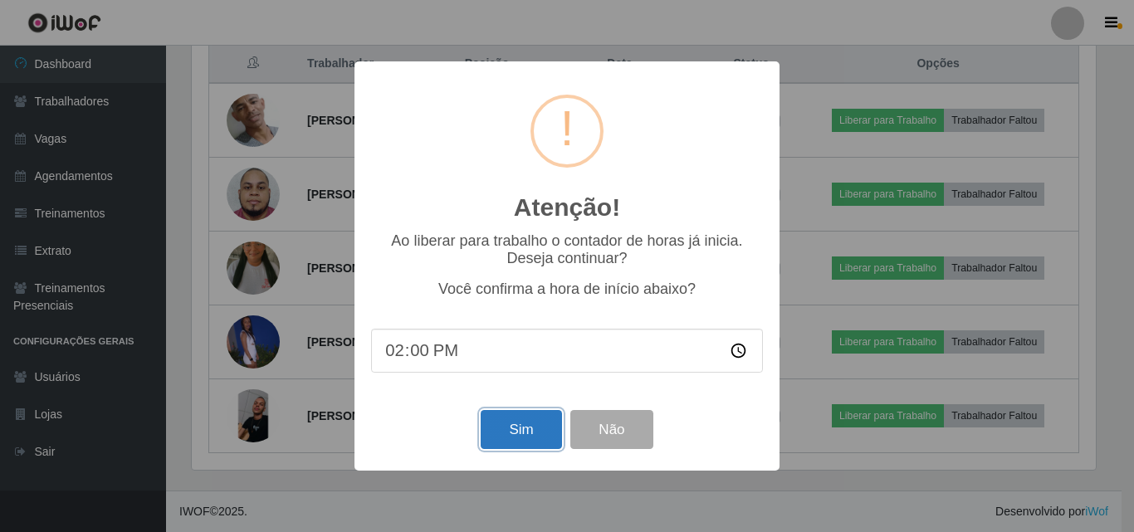
click at [526, 448] on button "Sim" at bounding box center [521, 429] width 81 height 39
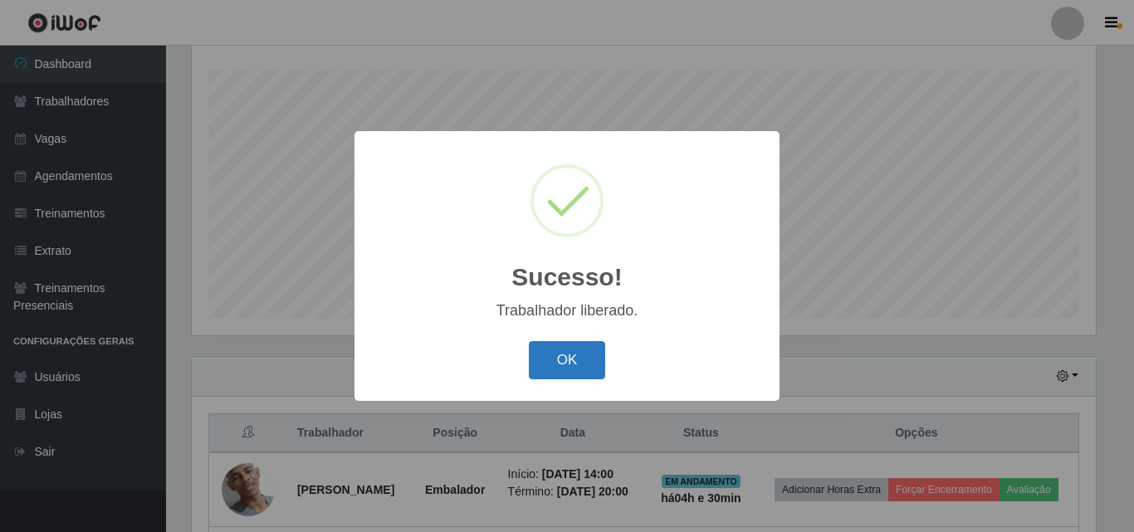
click at [559, 364] on button "OK" at bounding box center [567, 360] width 77 height 39
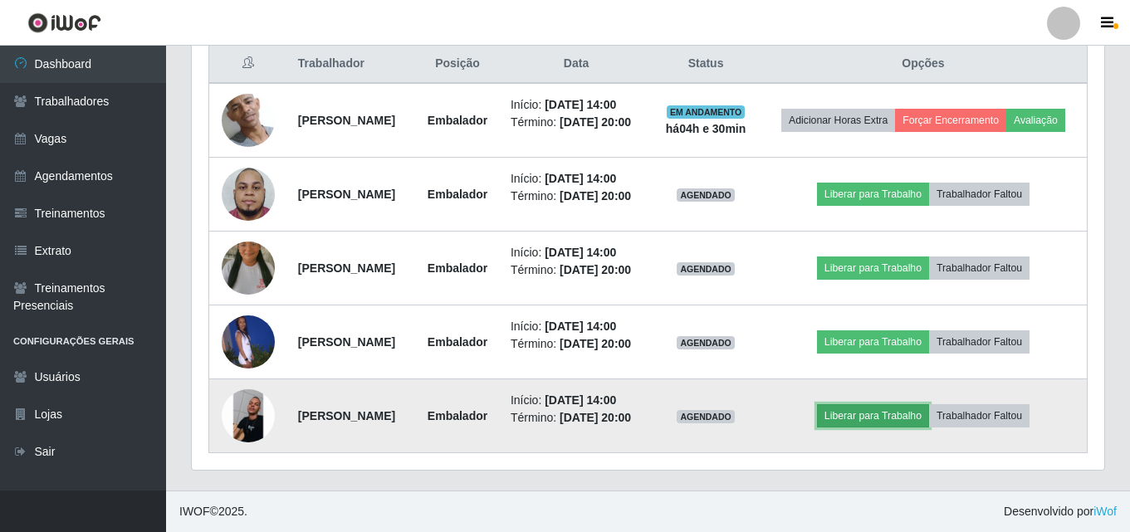
click at [868, 404] on button "Liberar para Trabalho" at bounding box center [873, 415] width 112 height 23
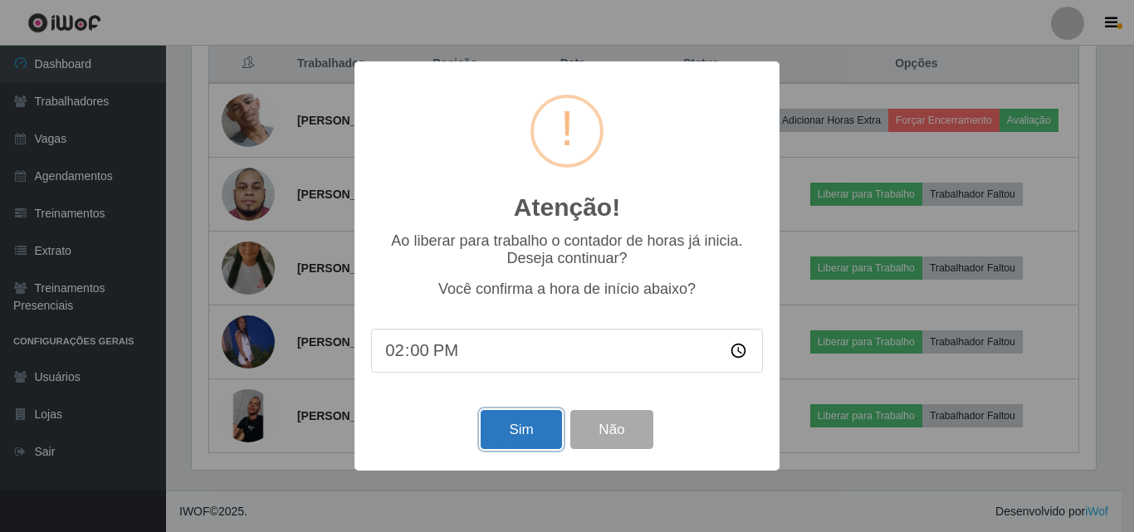
click at [533, 432] on button "Sim" at bounding box center [521, 429] width 81 height 39
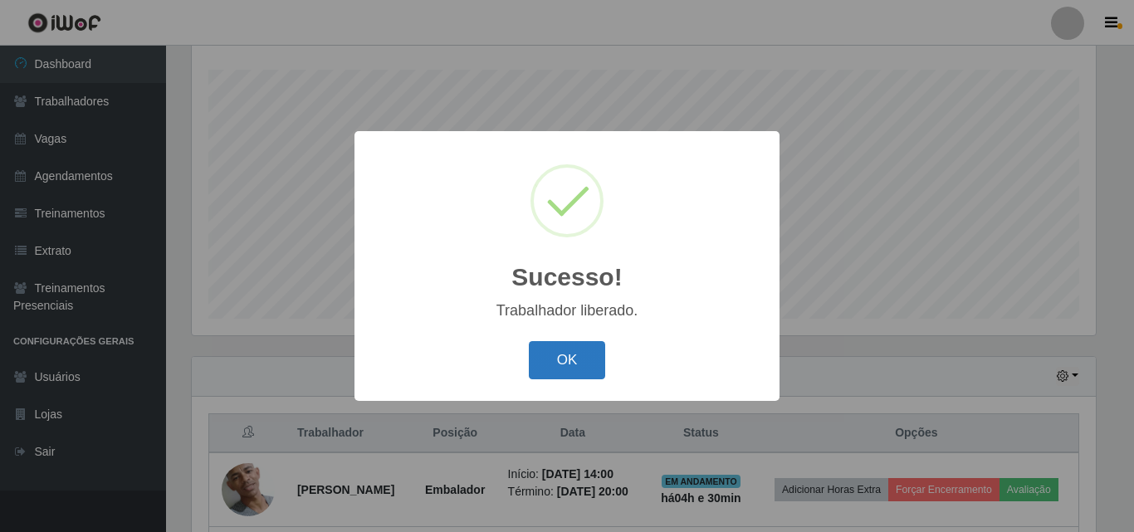
click at [555, 349] on button "OK" at bounding box center [567, 360] width 77 height 39
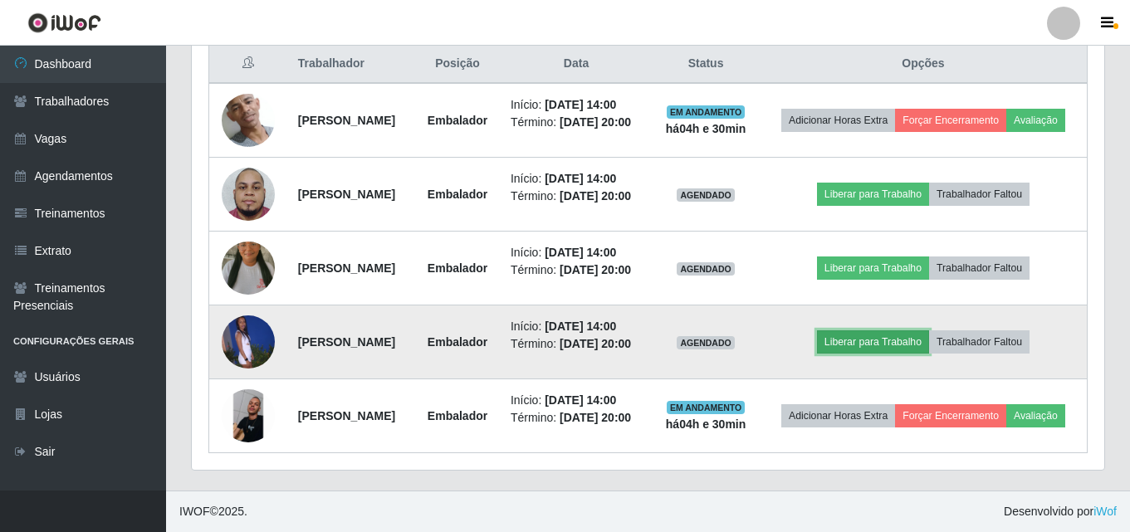
click at [904, 330] on button "Liberar para Trabalho" at bounding box center [873, 341] width 112 height 23
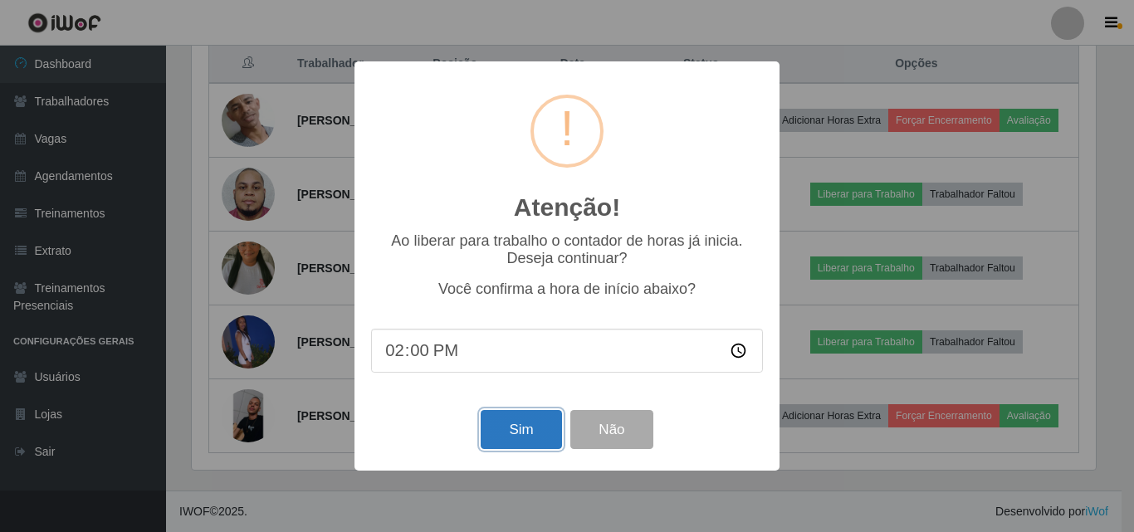
click at [487, 428] on button "Sim" at bounding box center [521, 429] width 81 height 39
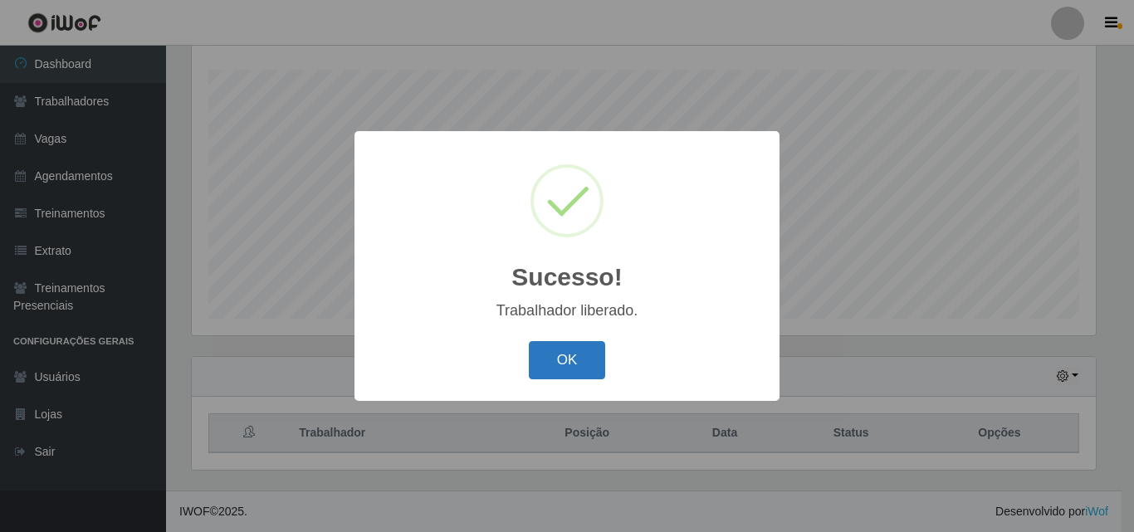
click at [552, 362] on button "OK" at bounding box center [567, 360] width 77 height 39
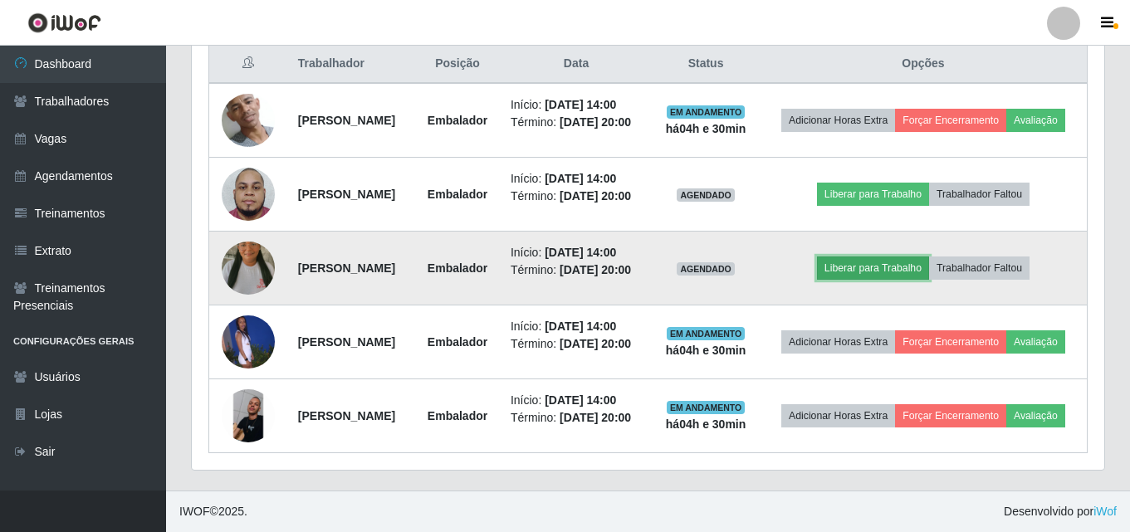
click at [877, 257] on button "Liberar para Trabalho" at bounding box center [873, 268] width 112 height 23
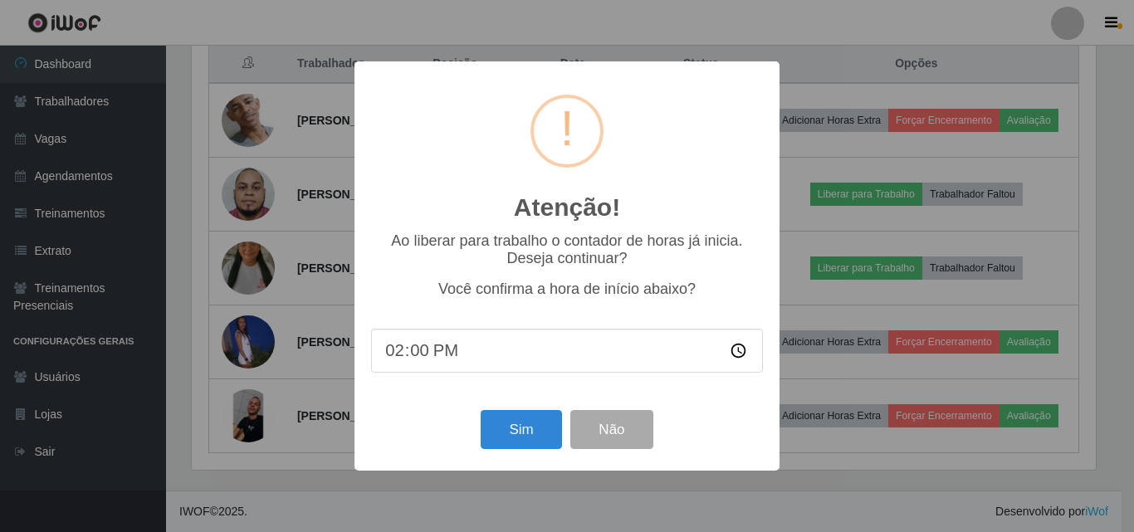
click at [490, 461] on div "Atenção! × Ao liberar para trabalho o contador de horas já inicia. Deseja conti…" at bounding box center [567, 265] width 425 height 408
click at [520, 439] on button "Sim" at bounding box center [521, 429] width 81 height 39
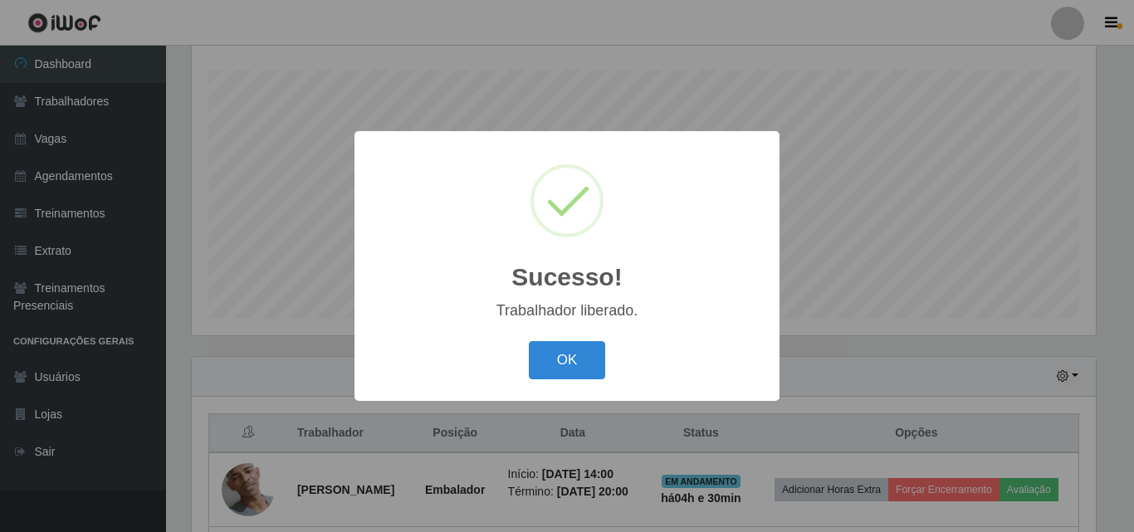
click at [574, 354] on button "OK" at bounding box center [567, 360] width 77 height 39
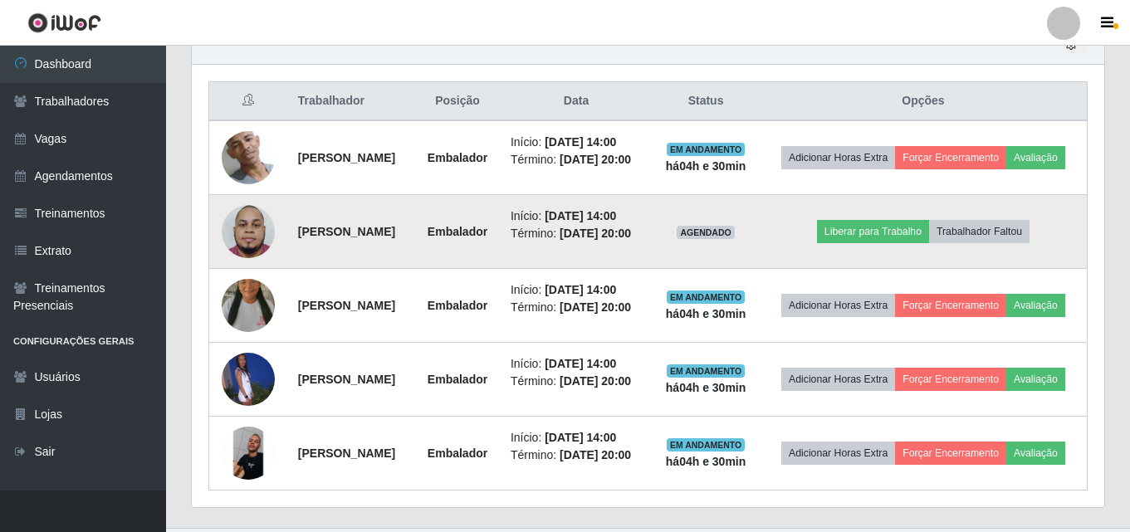
click at [865, 232] on td "Liberar para Trabalho Trabalhador Faltou" at bounding box center [924, 232] width 328 height 74
click at [871, 243] on button "Liberar para Trabalho" at bounding box center [873, 231] width 112 height 23
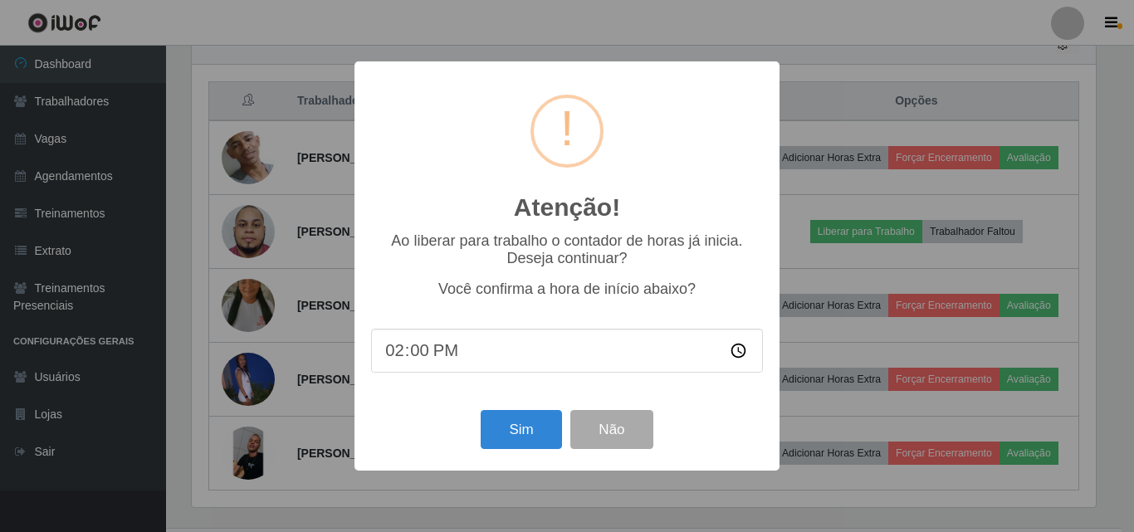
drag, startPoint x: 486, startPoint y: 460, endPoint x: 499, endPoint y: 448, distance: 17.7
click at [493, 455] on div "Atenção! × Ao liberar para trabalho o contador de horas já inicia. Deseja conti…" at bounding box center [567, 265] width 425 height 408
click at [499, 448] on button "Sim" at bounding box center [521, 429] width 81 height 39
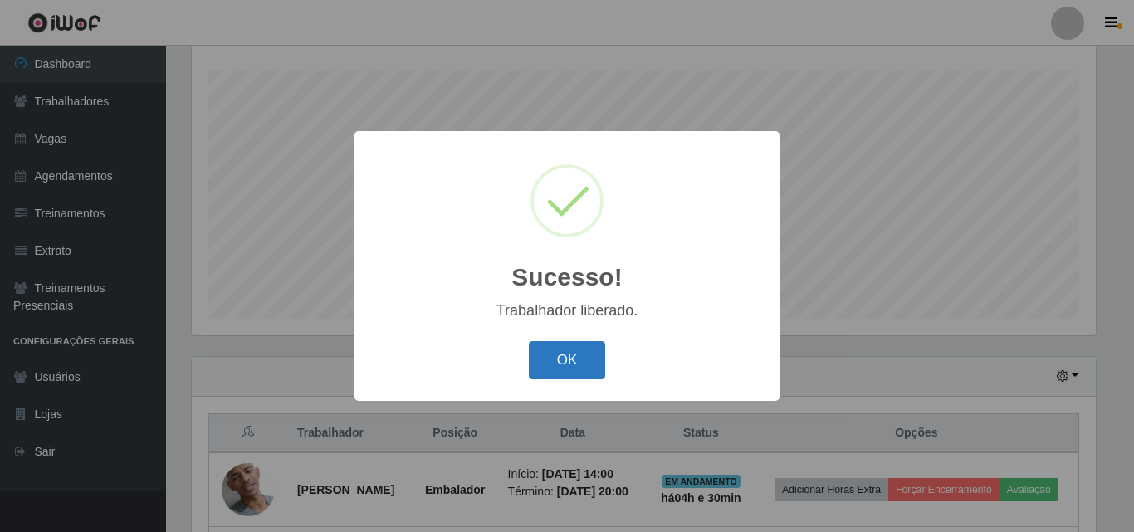
click at [591, 354] on button "OK" at bounding box center [567, 360] width 77 height 39
